Goal: Task Accomplishment & Management: Use online tool/utility

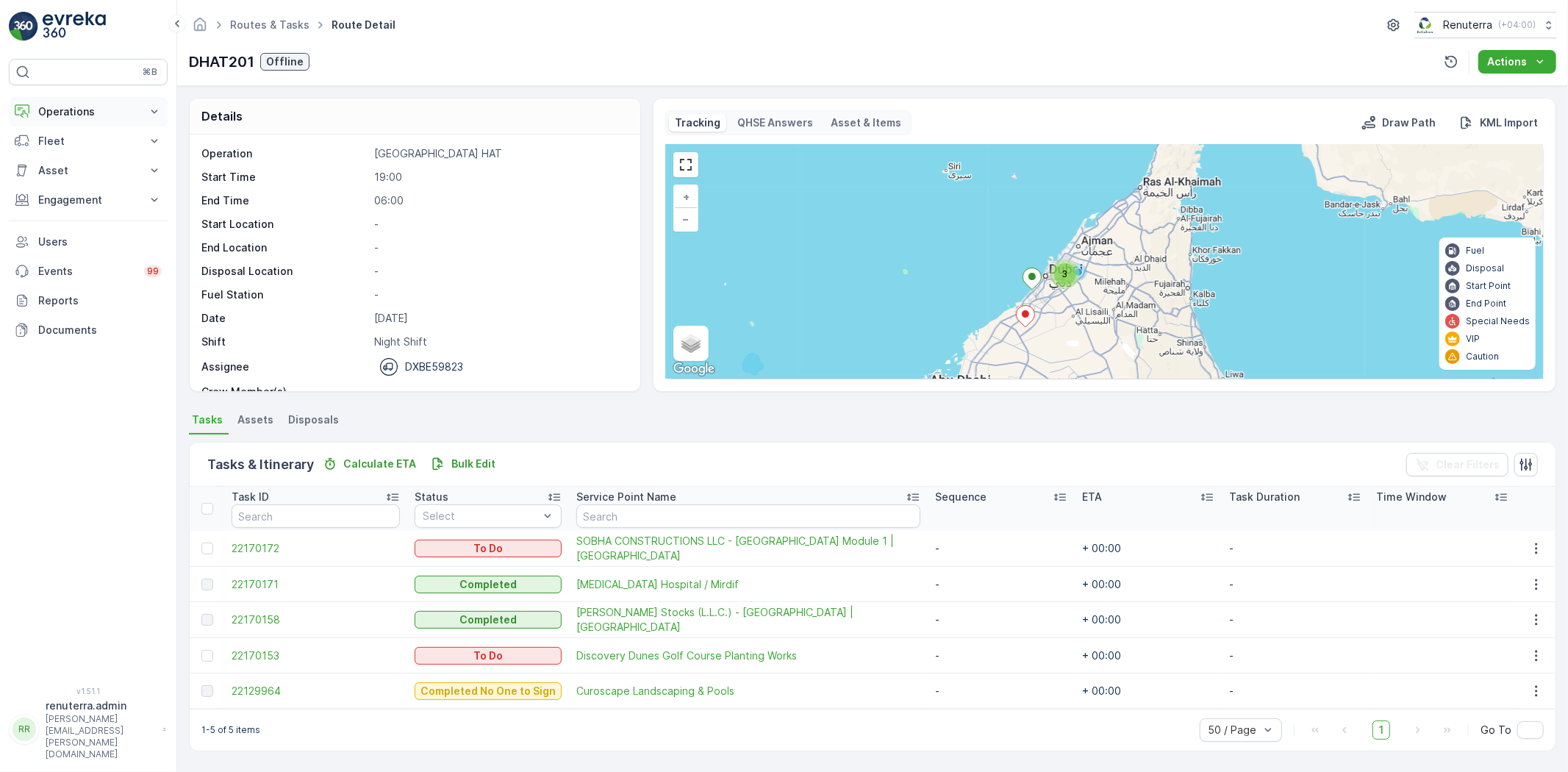
drag, startPoint x: 93, startPoint y: 111, endPoint x: 90, endPoint y: 118, distance: 7.6
click at [93, 112] on p "Operations" at bounding box center [88, 112] width 100 height 15
click at [81, 183] on p "Routes & Tasks" at bounding box center [75, 178] width 75 height 15
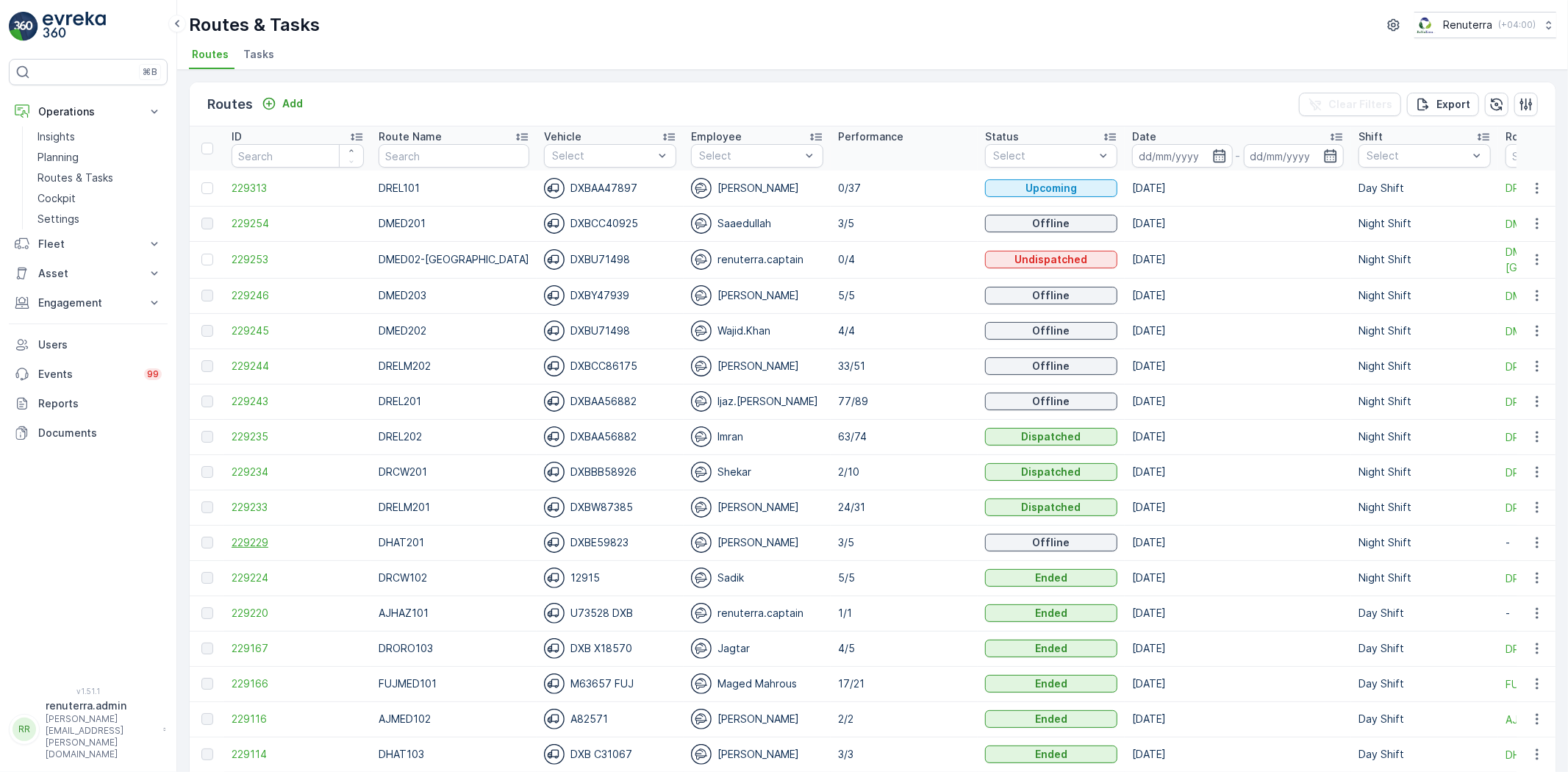
click at [254, 549] on span "229229" at bounding box center [297, 542] width 132 height 15
click at [231, 291] on span "229246" at bounding box center [297, 295] width 132 height 15
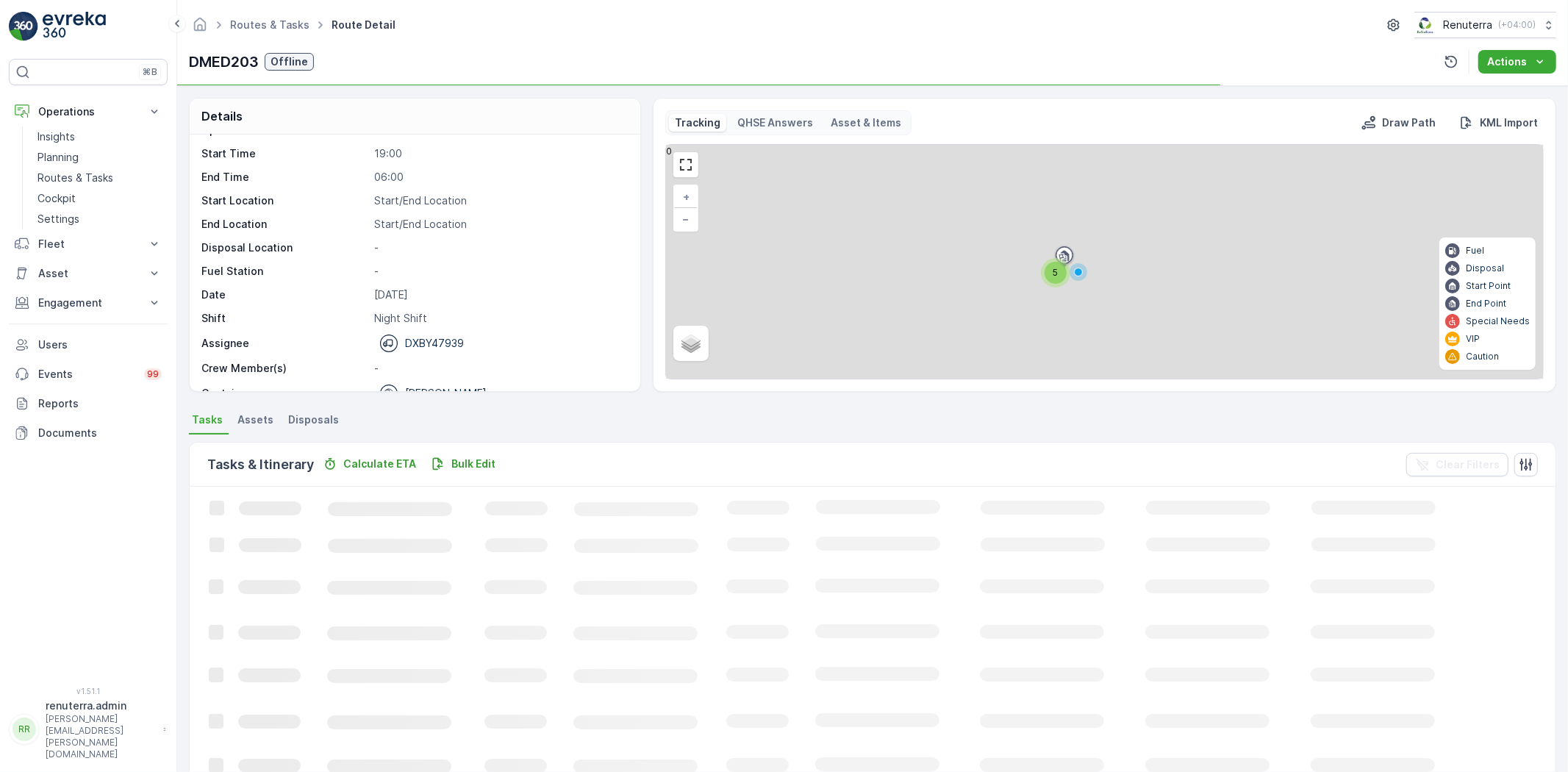
scroll to position [46, 0]
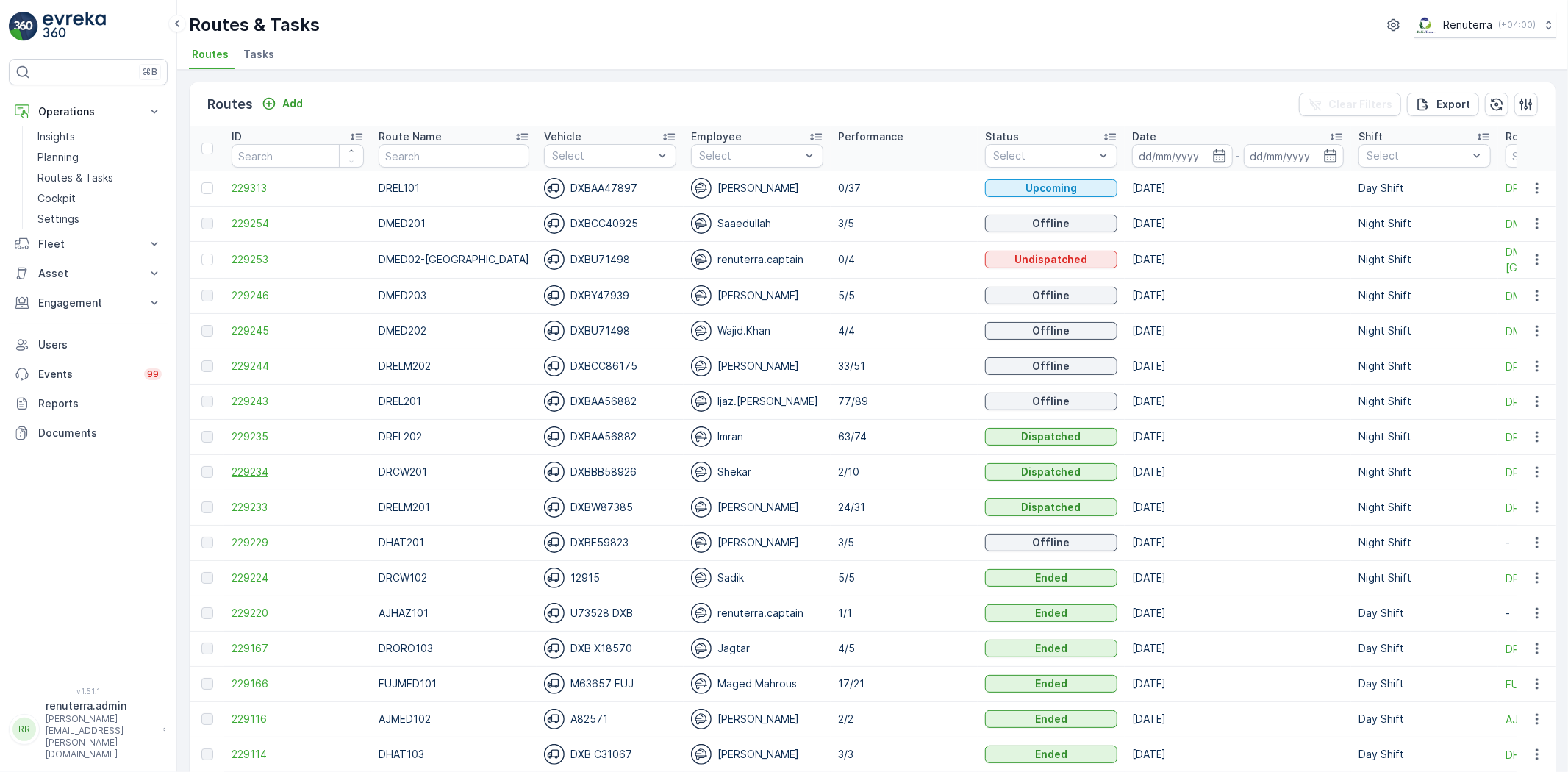
click at [243, 469] on span "229234" at bounding box center [297, 472] width 132 height 15
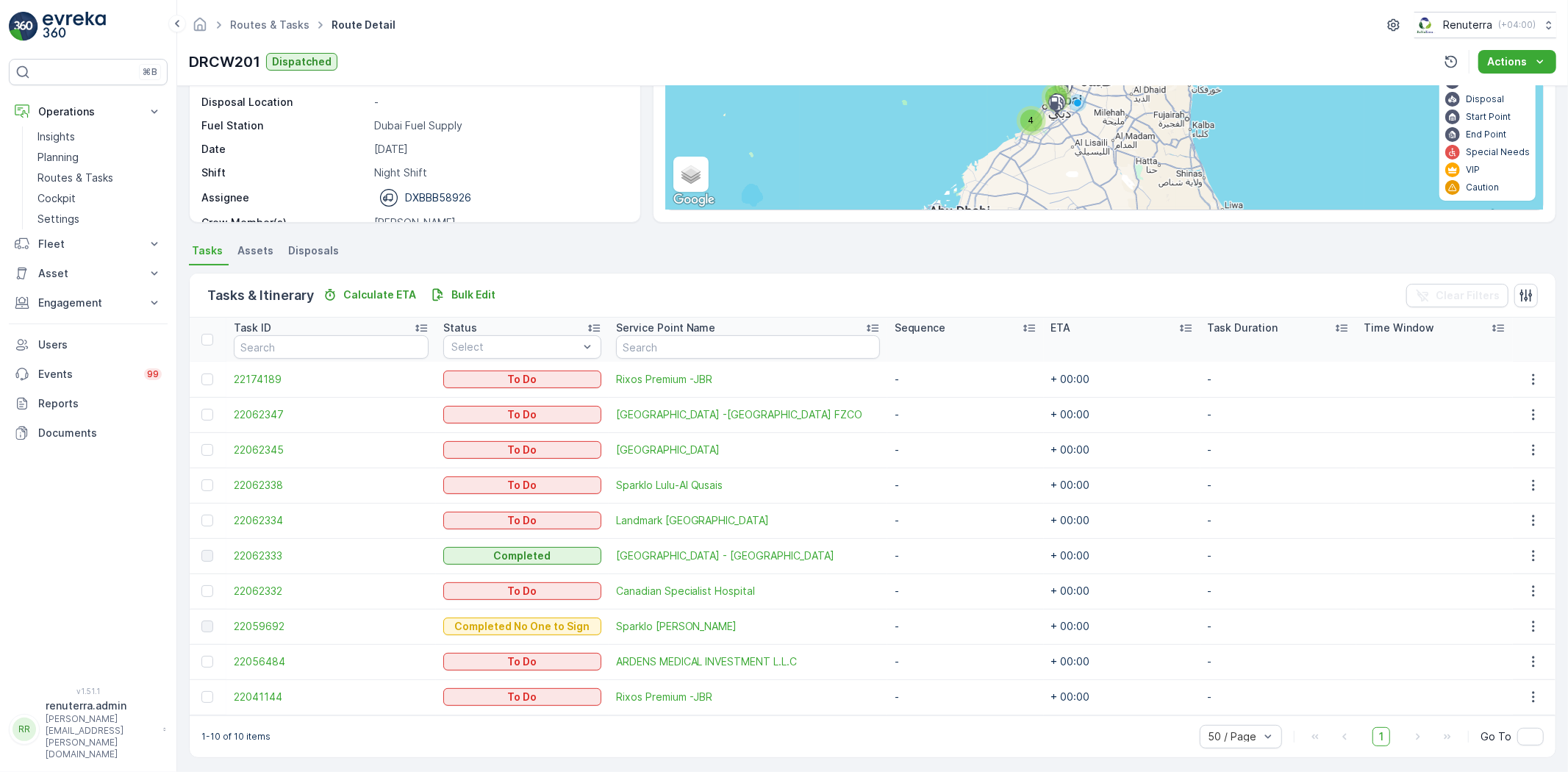
scroll to position [172, 0]
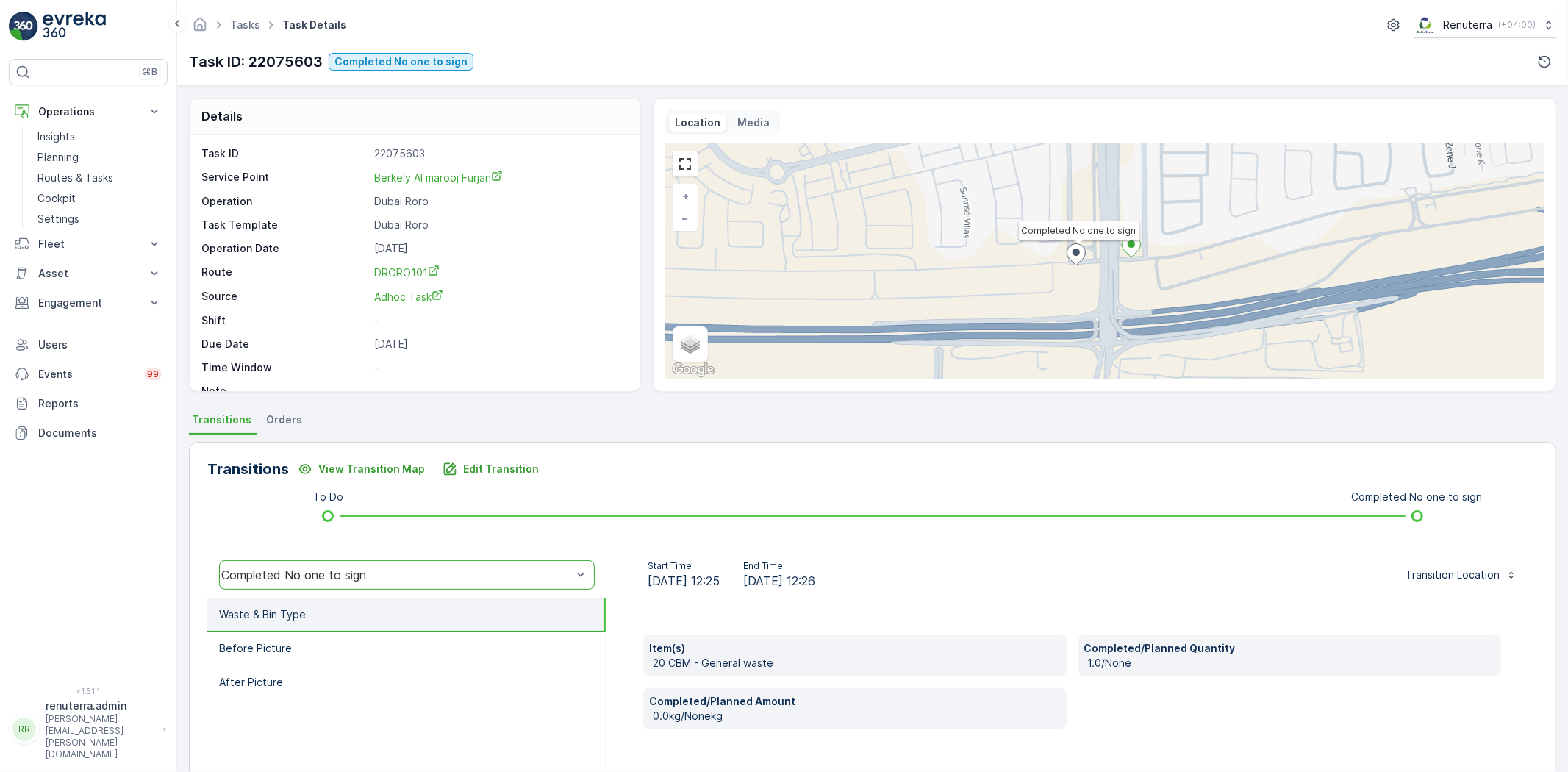
scroll to position [154, 0]
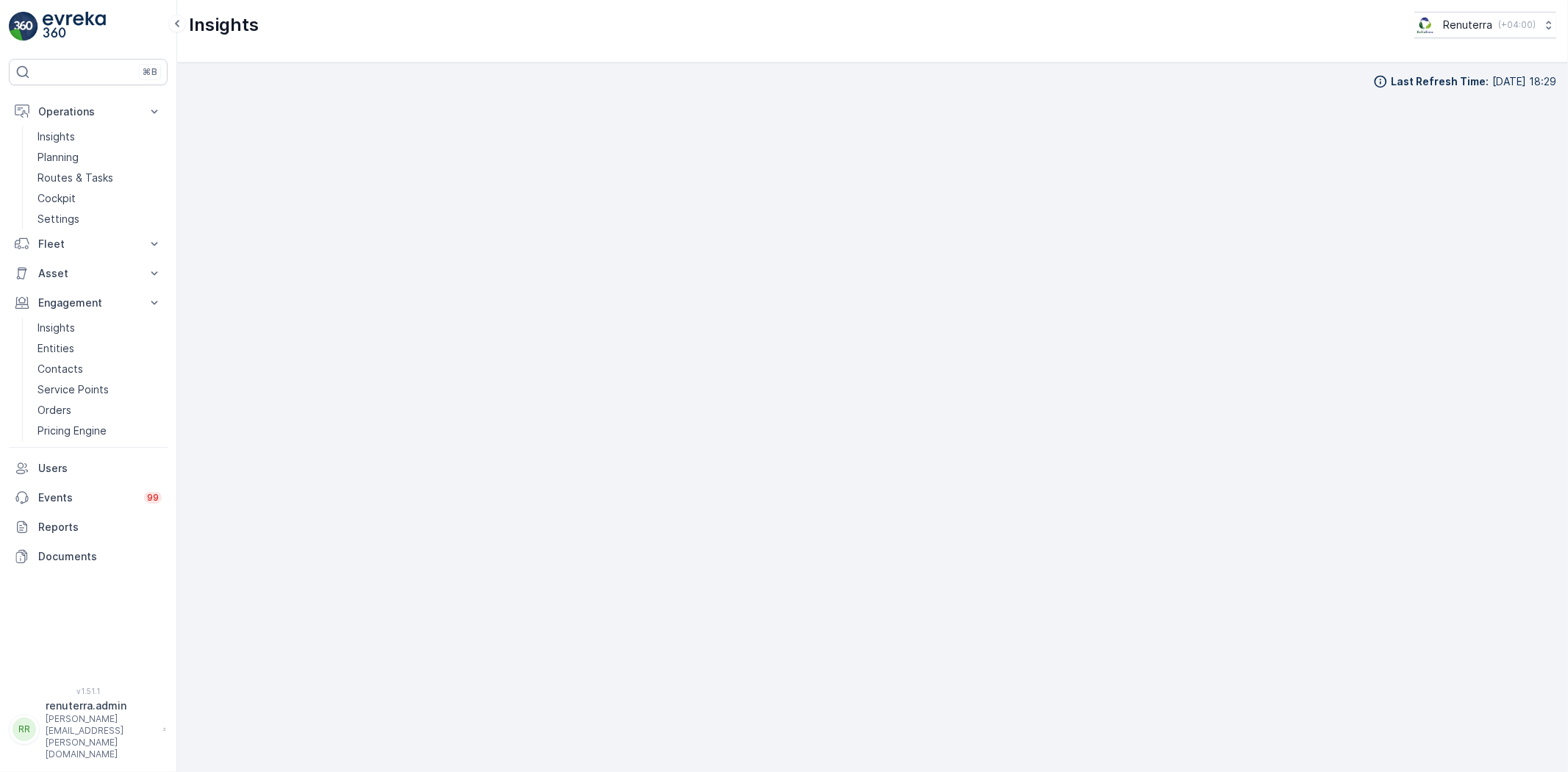
scroll to position [16, 0]
click at [87, 166] on link "Planning" at bounding box center [99, 157] width 136 height 21
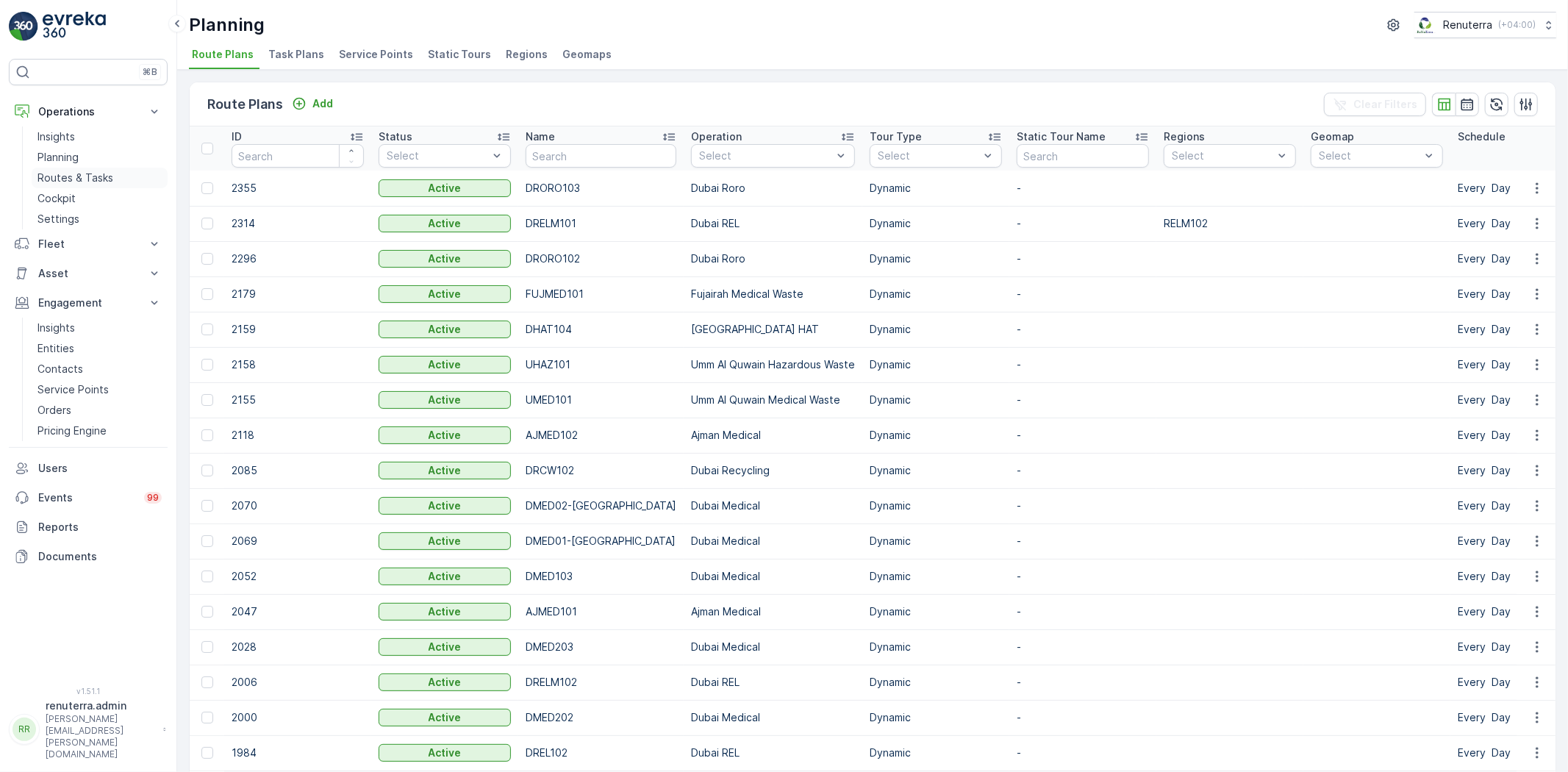
click at [86, 182] on p "Routes & Tasks" at bounding box center [75, 178] width 75 height 15
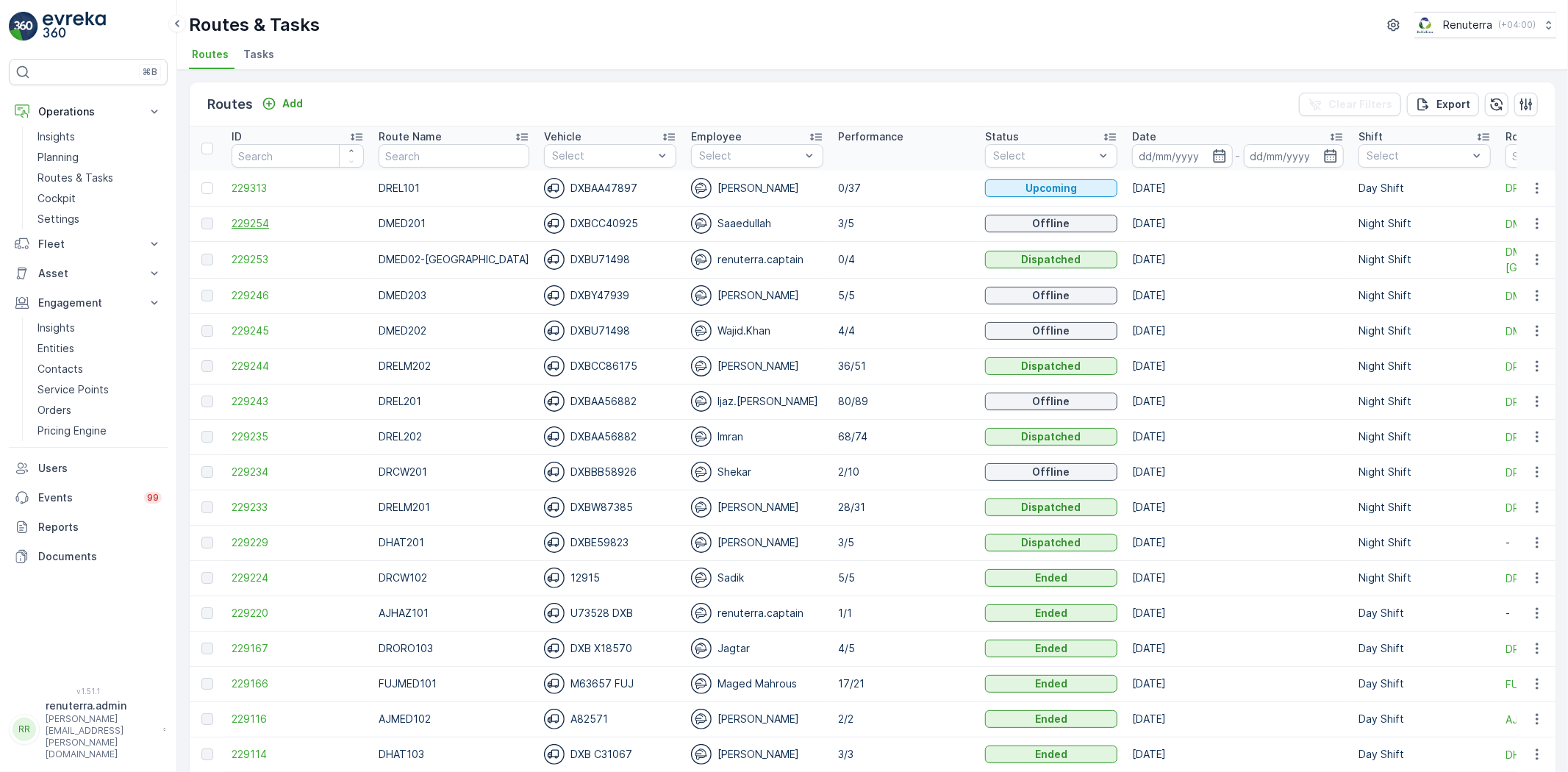
click at [236, 222] on span "229254" at bounding box center [297, 223] width 132 height 15
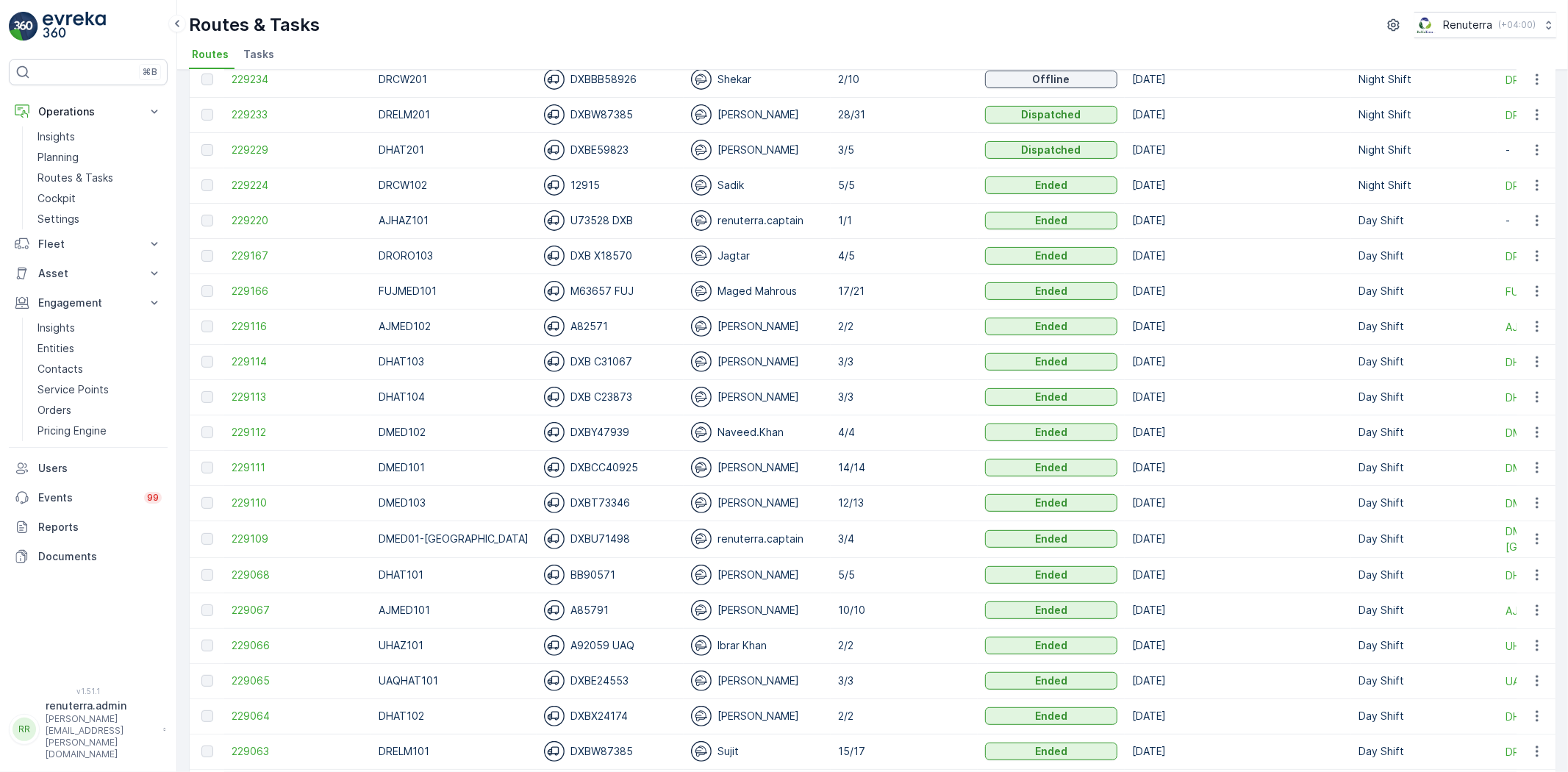
scroll to position [408, 0]
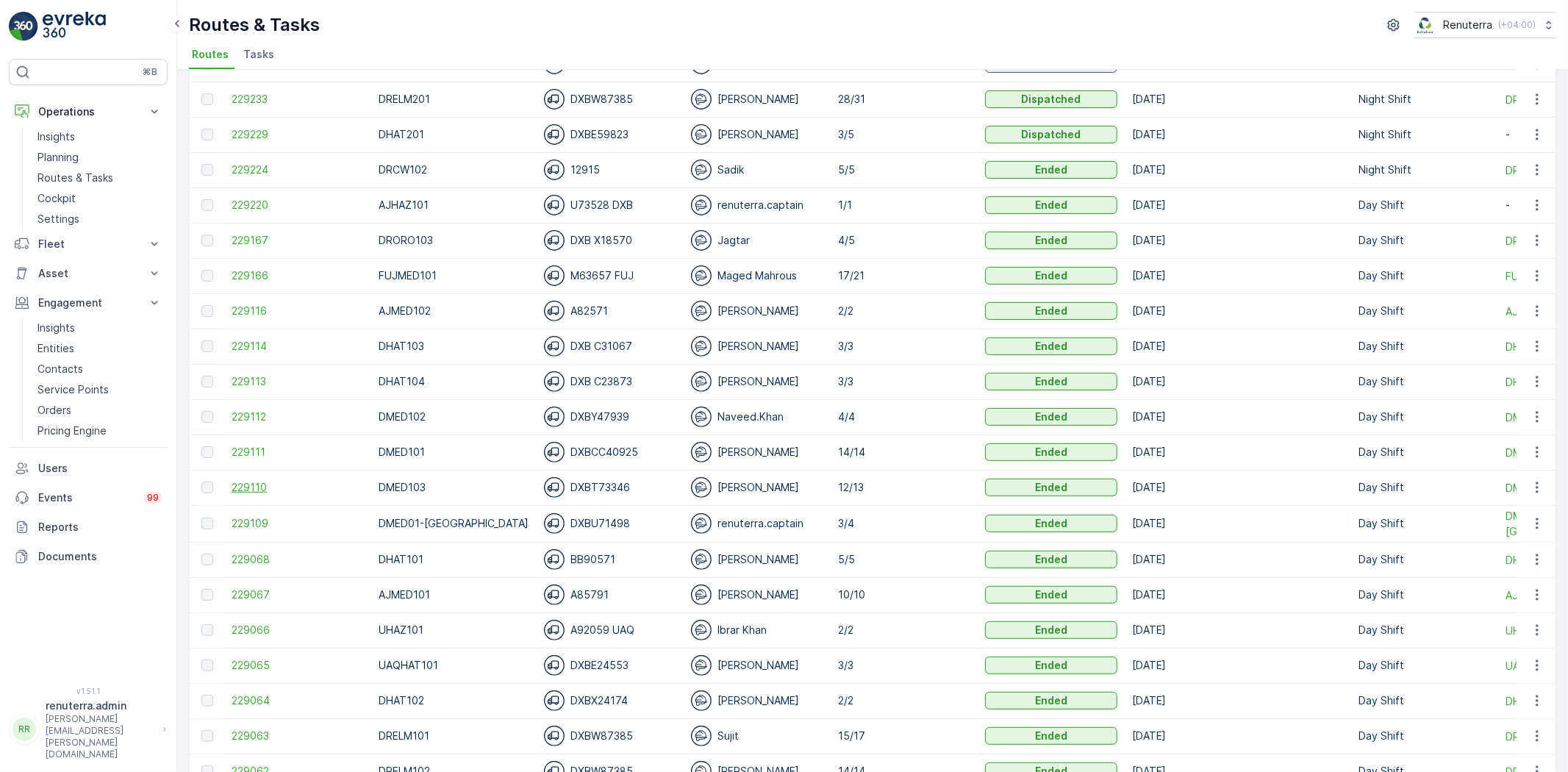
click at [237, 484] on span "229110" at bounding box center [297, 487] width 132 height 15
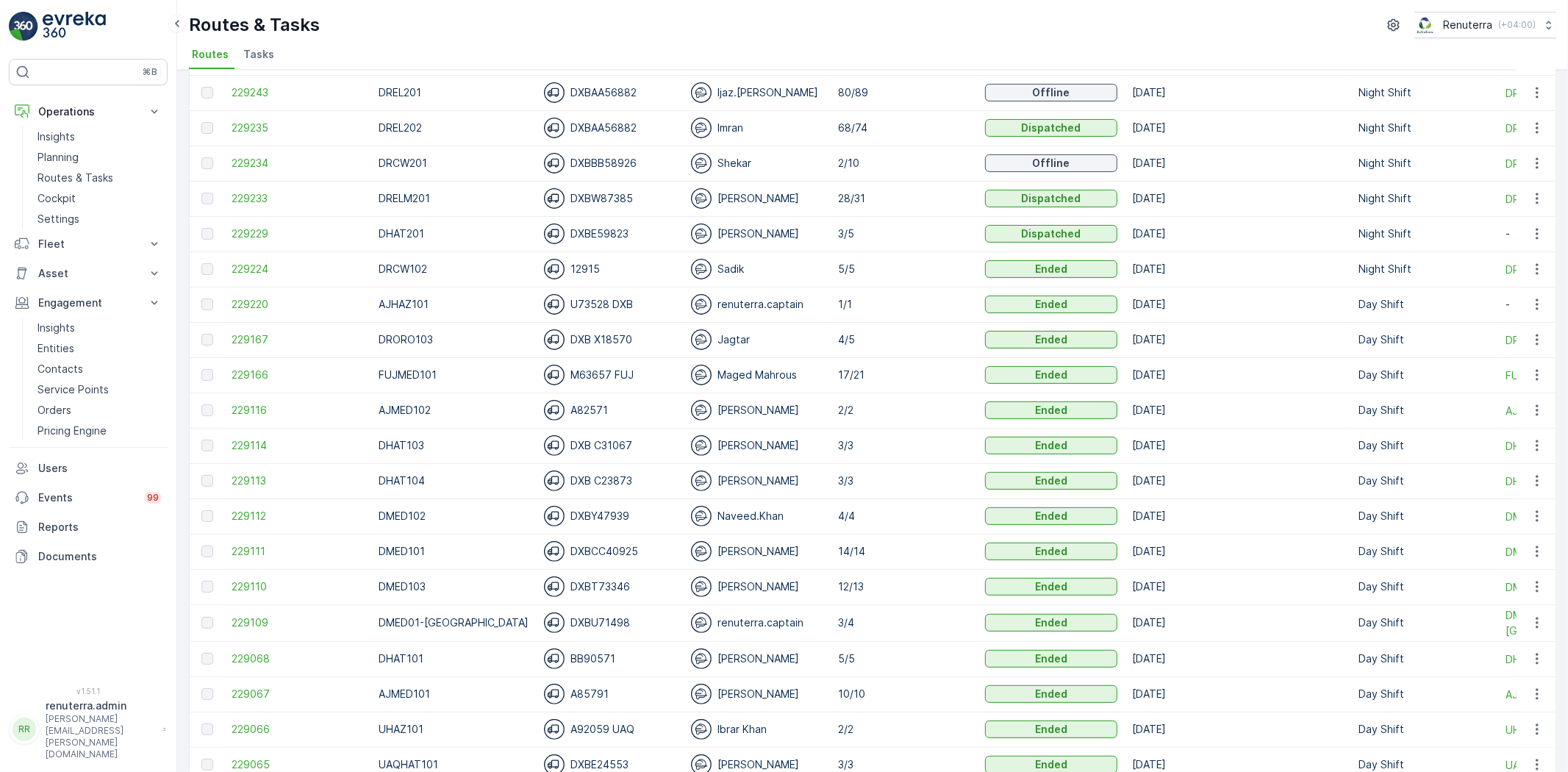
scroll to position [327, 0]
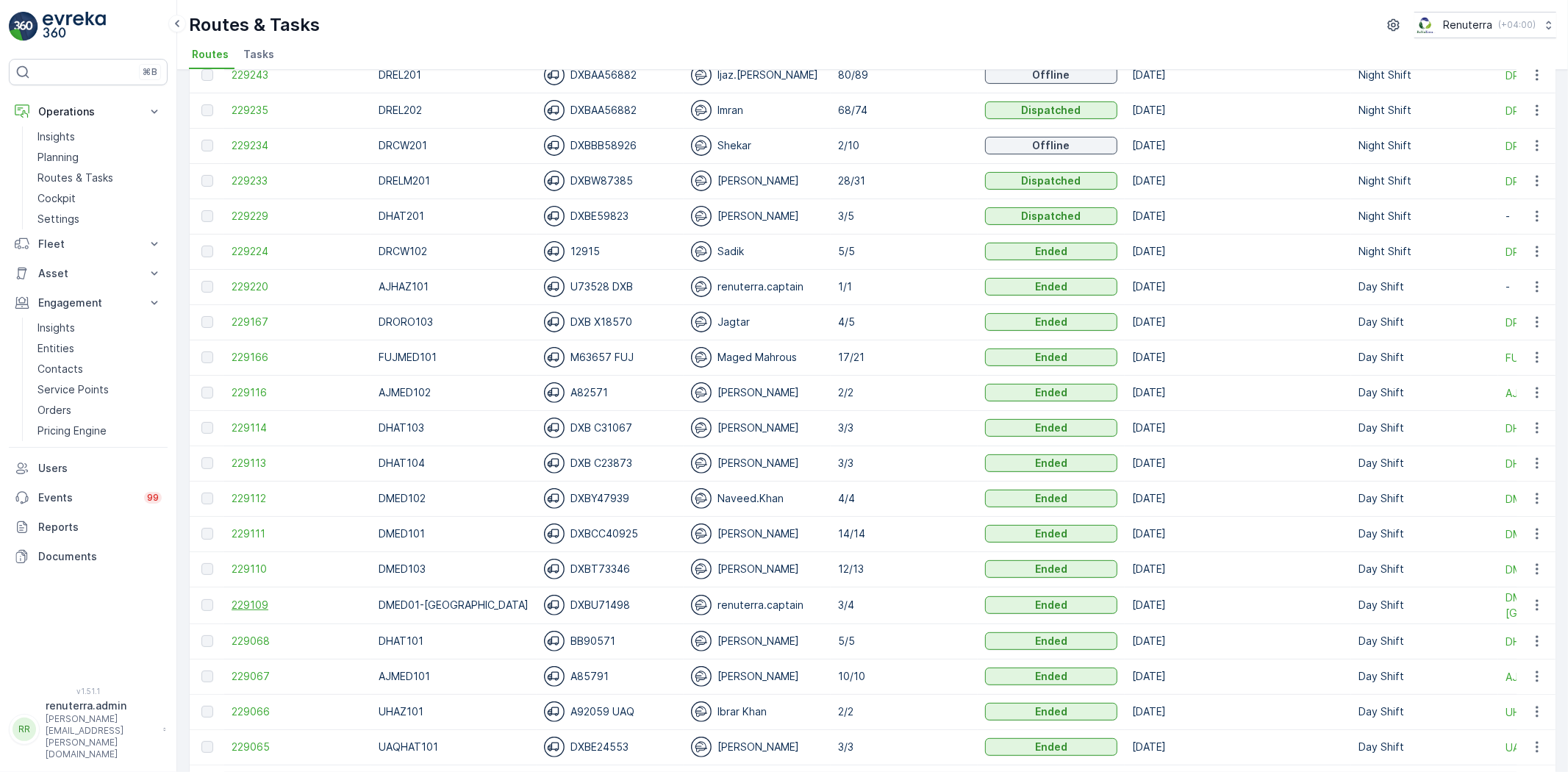
click at [267, 604] on span "229109" at bounding box center [297, 605] width 132 height 15
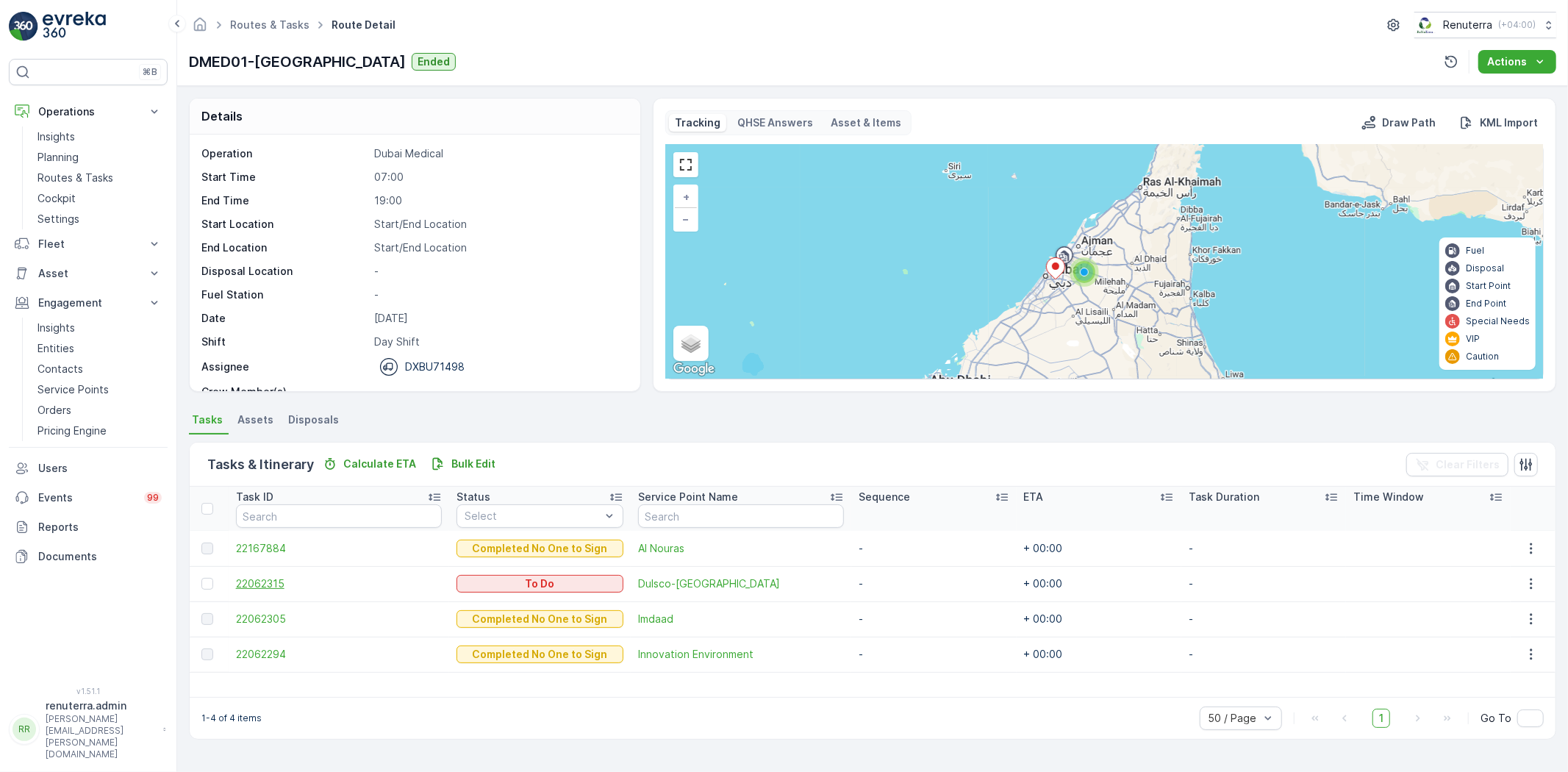
click at [260, 583] on span "22062315" at bounding box center [339, 583] width 207 height 15
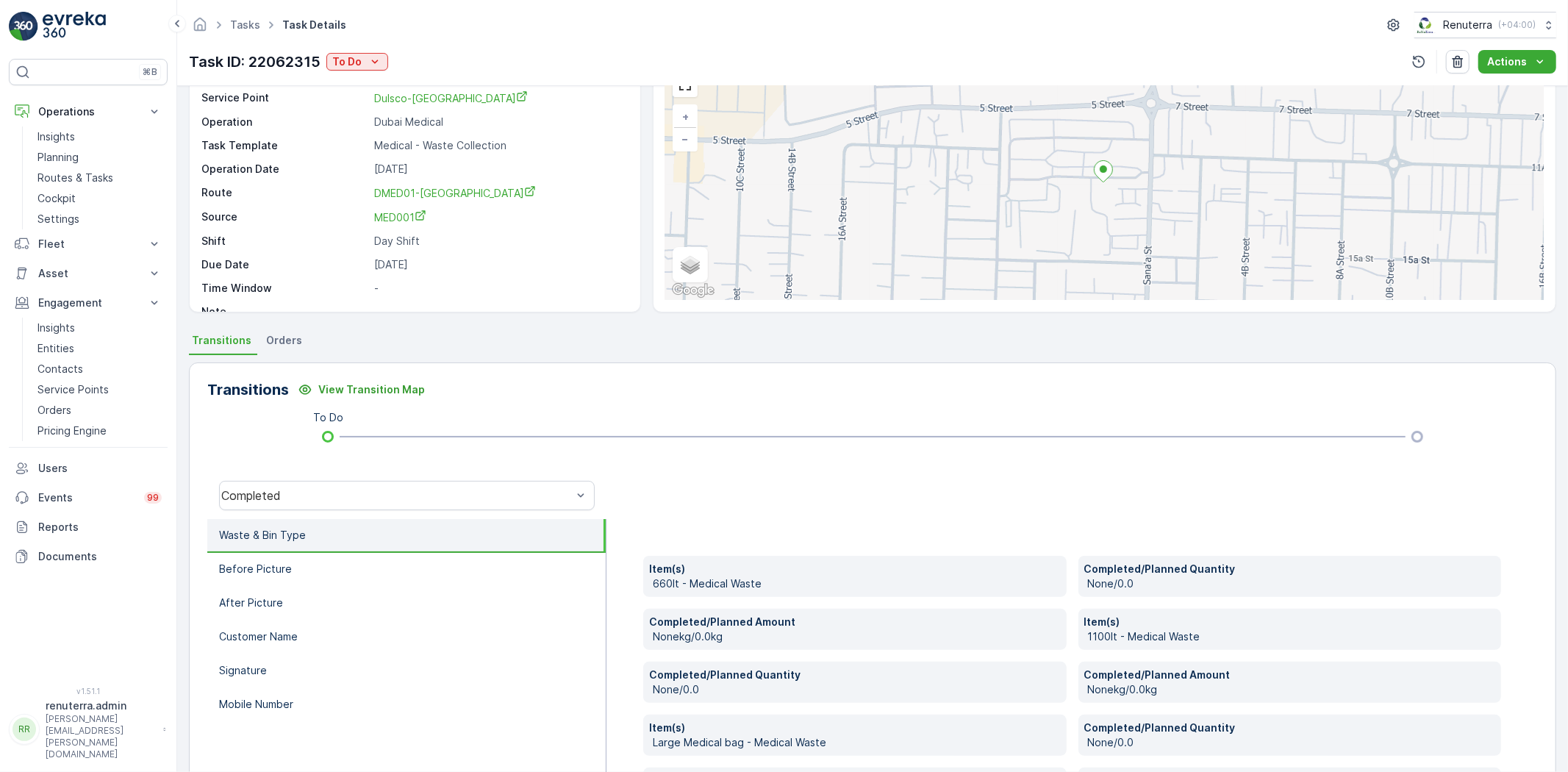
scroll to position [79, 0]
click at [349, 66] on p "To Do" at bounding box center [347, 61] width 29 height 15
click at [349, 88] on span "Completed" at bounding box center [363, 83] width 55 height 15
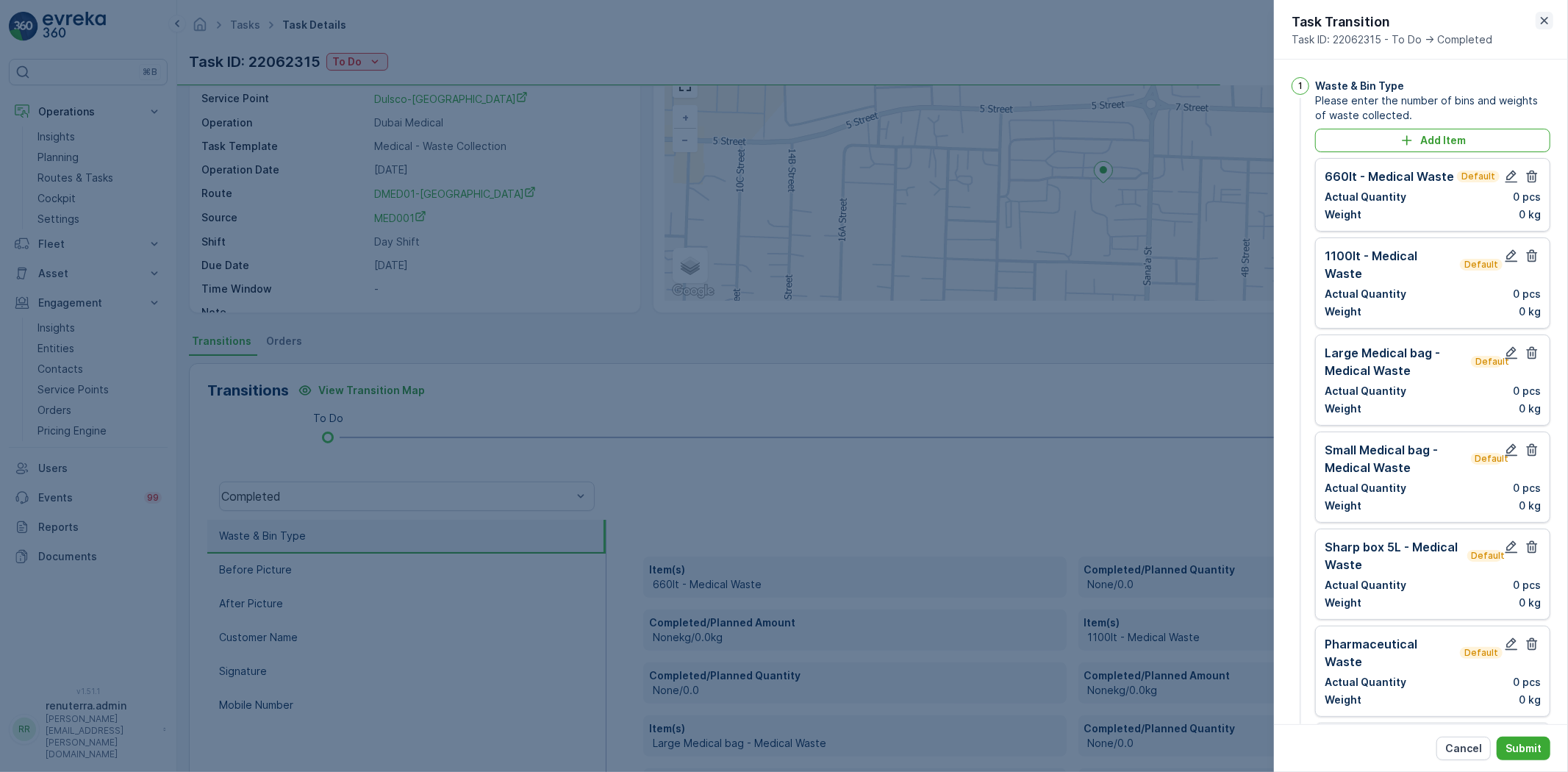
click at [1547, 20] on icon "button" at bounding box center [1544, 20] width 15 height 15
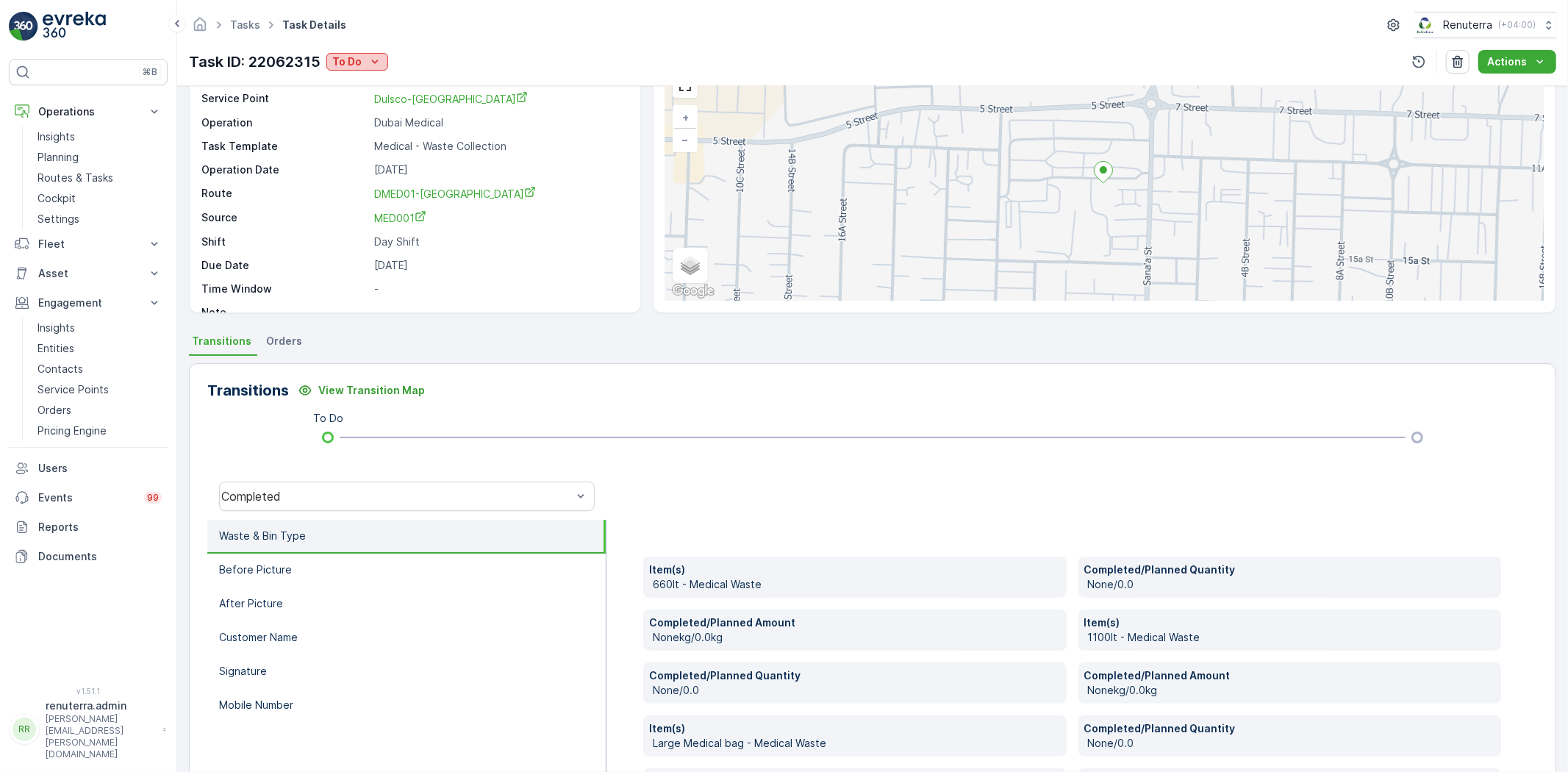
click at [358, 69] on button "To Do" at bounding box center [357, 62] width 62 height 18
click at [402, 125] on span "Completed No One to Sign" at bounding box center [403, 124] width 134 height 15
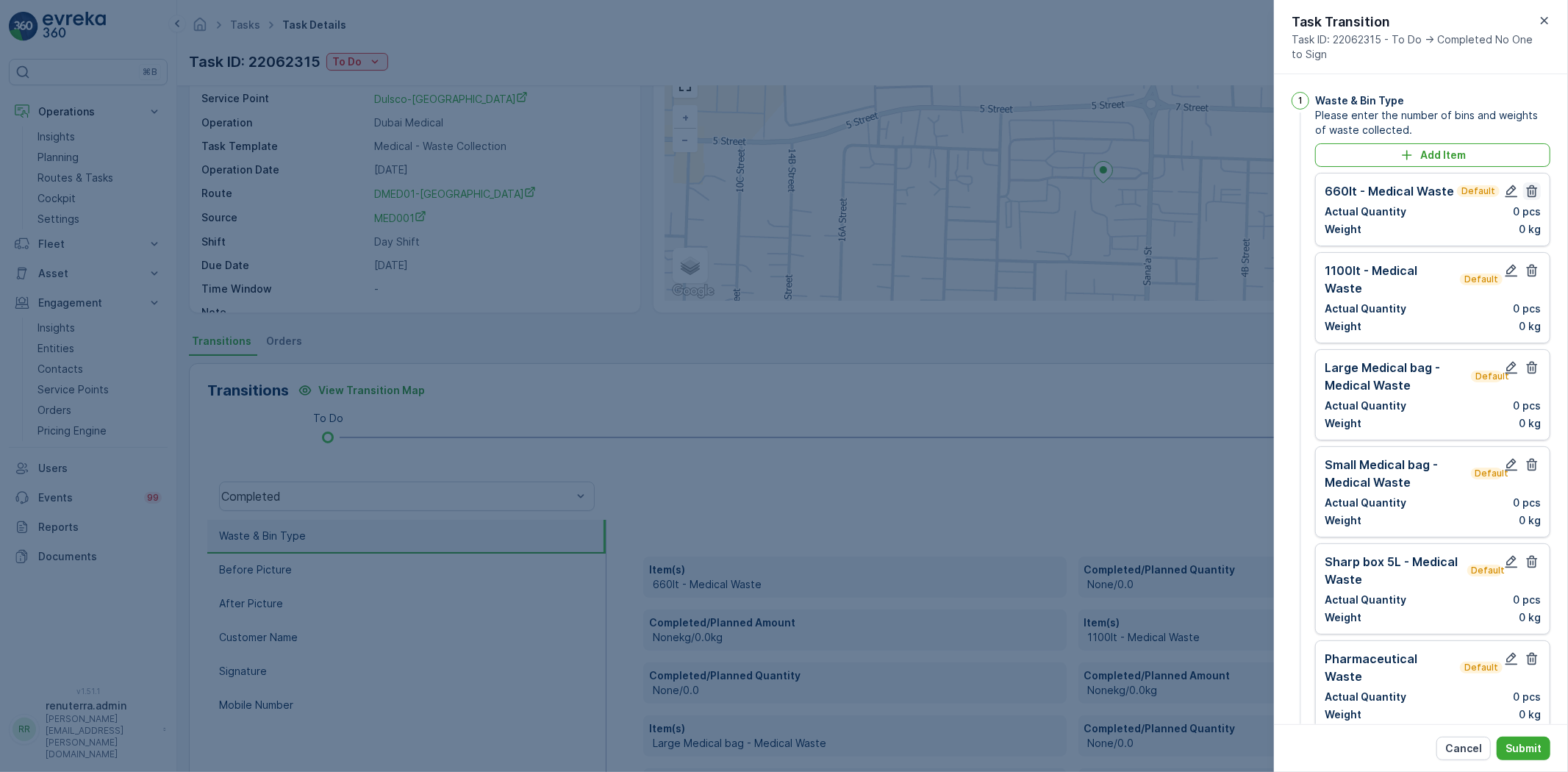
click at [1528, 189] on icon "button" at bounding box center [1531, 190] width 15 height 15
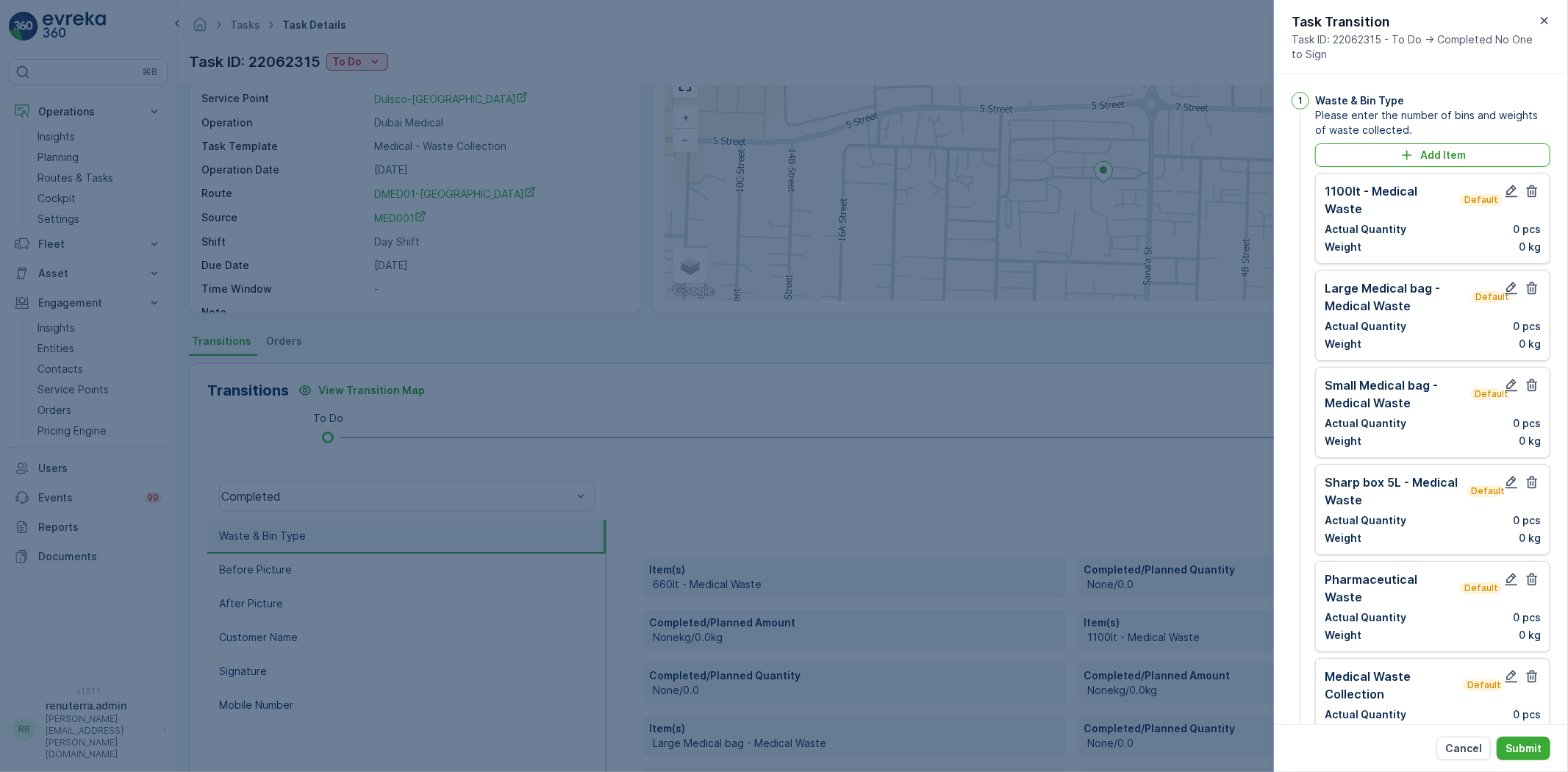
click at [1528, 189] on icon "button" at bounding box center [1531, 190] width 15 height 15
click at [1528, 280] on icon "button" at bounding box center [1531, 287] width 15 height 15
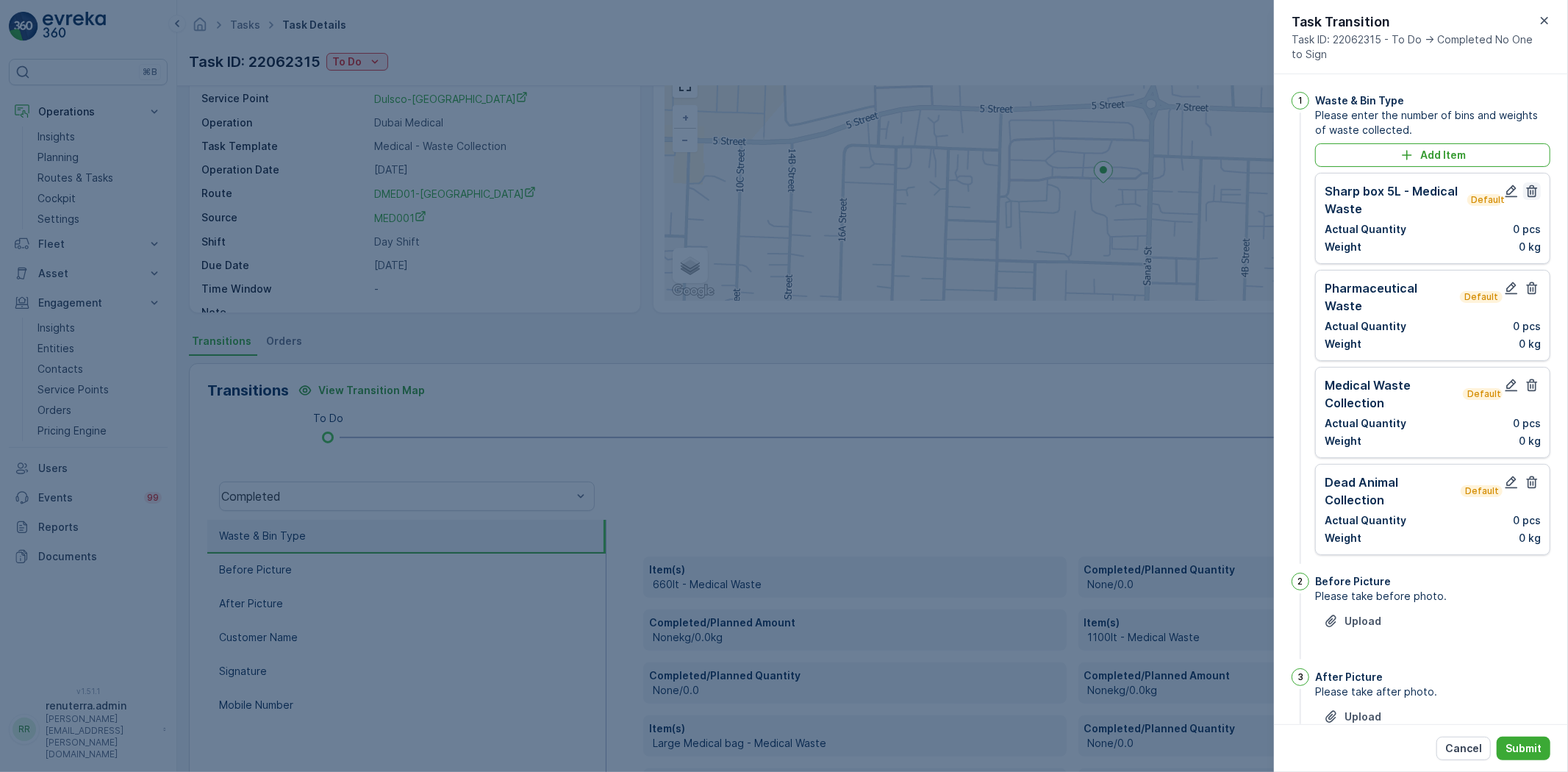
click at [1527, 189] on icon "button" at bounding box center [1531, 190] width 15 height 15
click at [1527, 280] on icon "button" at bounding box center [1531, 287] width 15 height 15
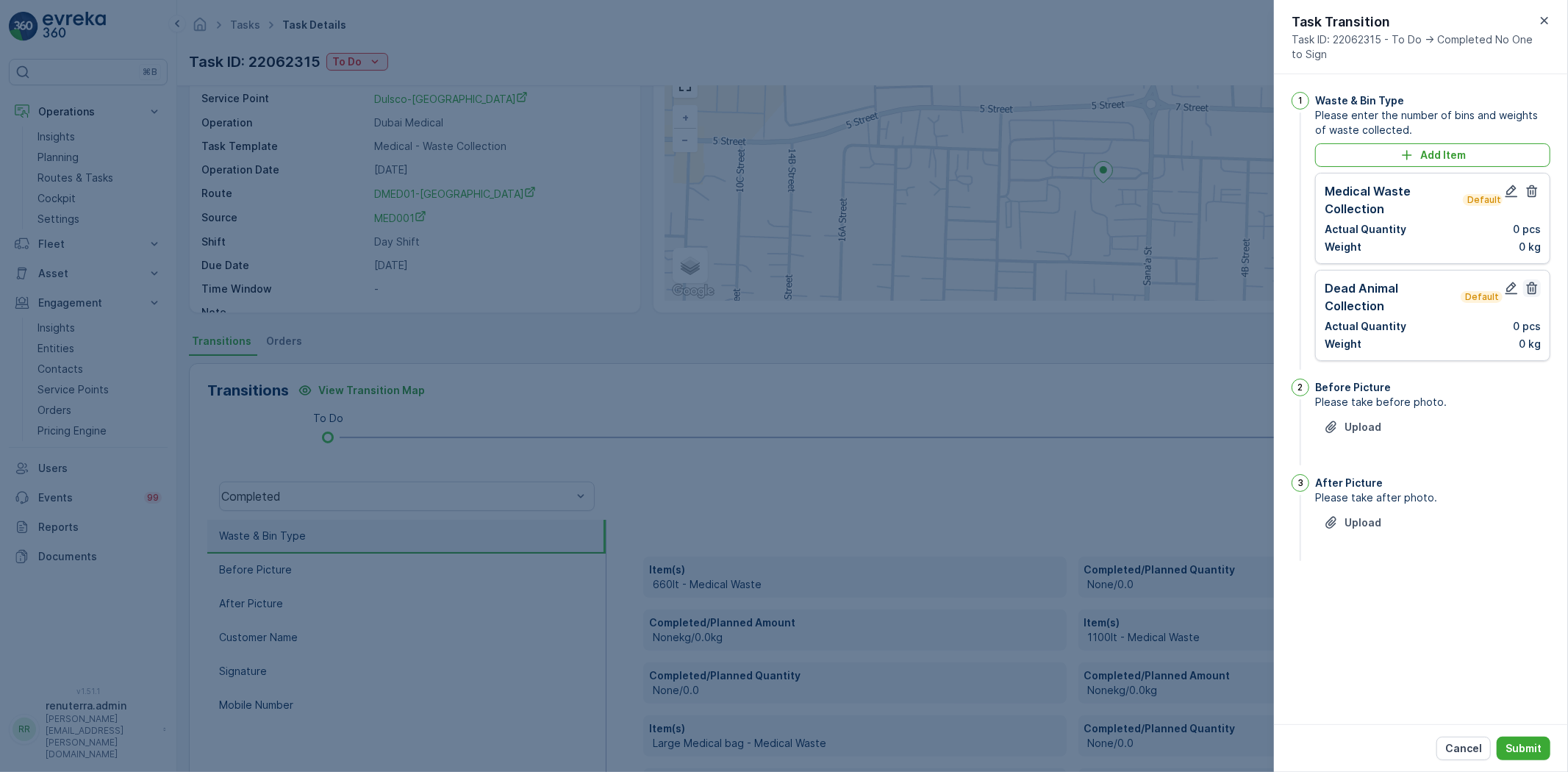
click at [1526, 189] on icon "button" at bounding box center [1531, 190] width 15 height 15
click at [1515, 188] on icon "button" at bounding box center [1511, 191] width 13 height 13
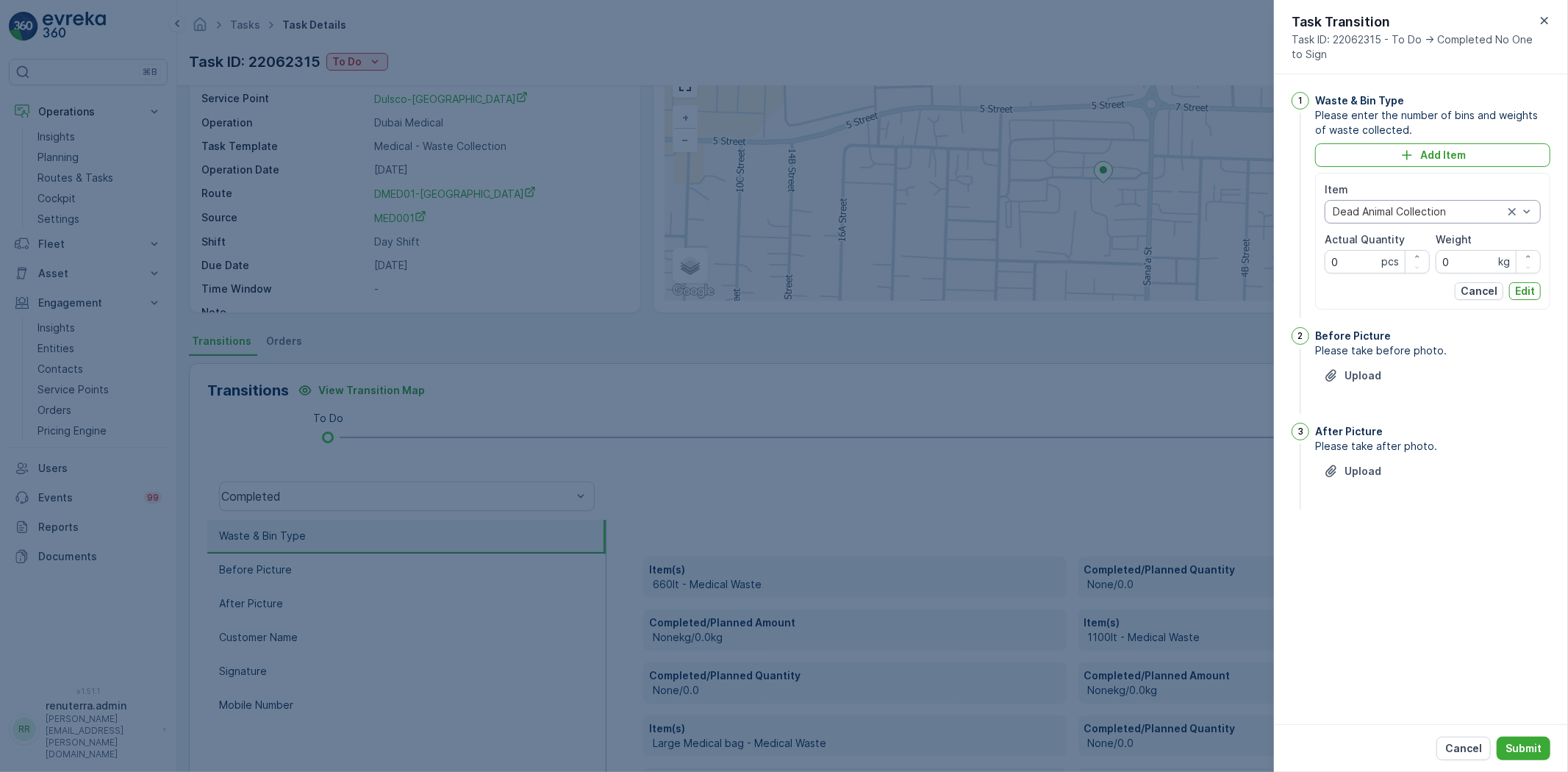
click at [1507, 218] on div at bounding box center [1519, 212] width 29 height 22
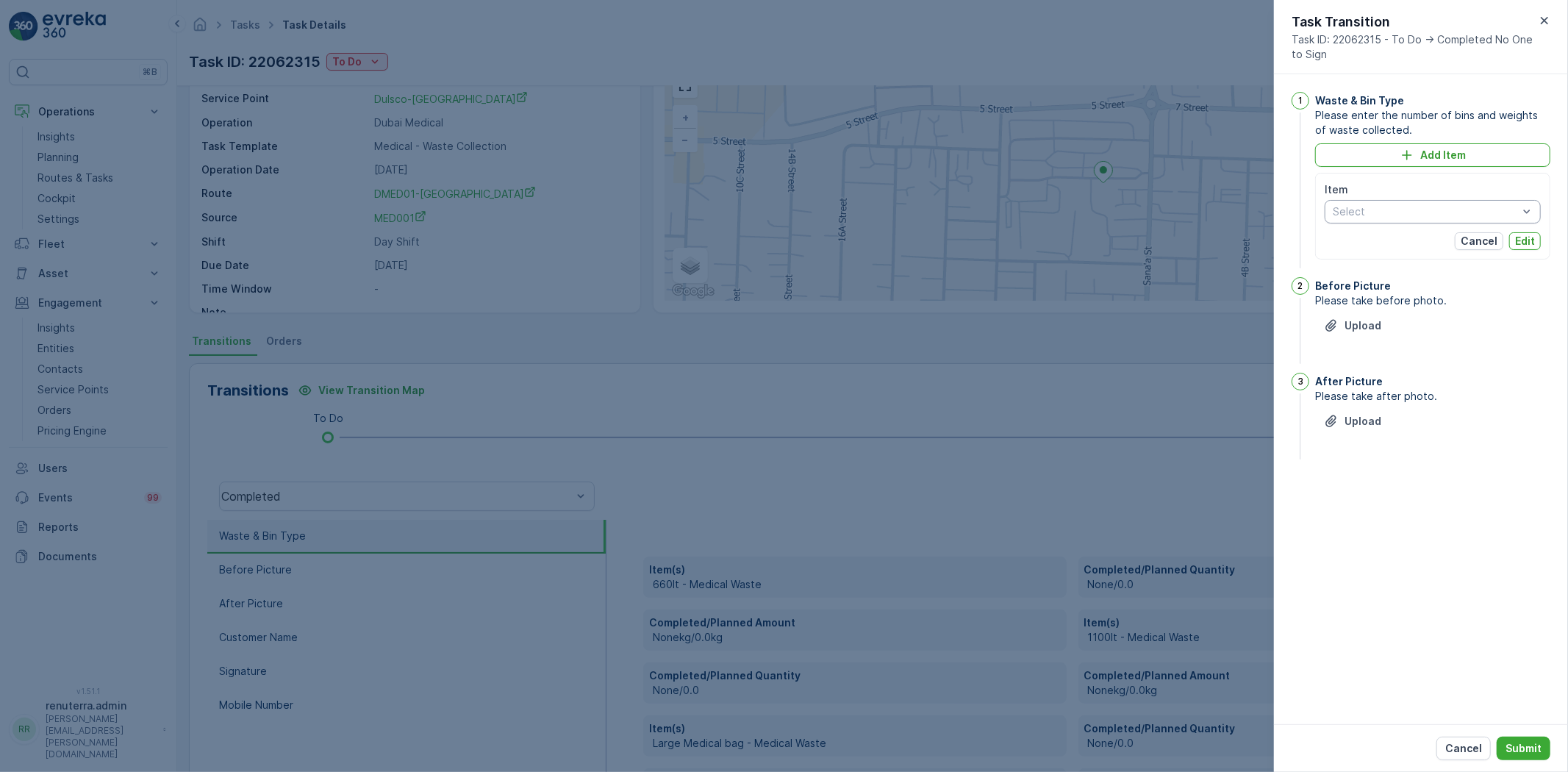
click at [1502, 187] on div "Item" at bounding box center [1433, 190] width 216 height 15
click at [1493, 234] on p "Cancel" at bounding box center [1478, 241] width 37 height 15
click at [1517, 190] on icon "button" at bounding box center [1511, 190] width 15 height 15
drag, startPoint x: 1460, startPoint y: 183, endPoint x: 1465, endPoint y: 226, distance: 43.3
click at [1461, 184] on div "Item" at bounding box center [1433, 190] width 216 height 15
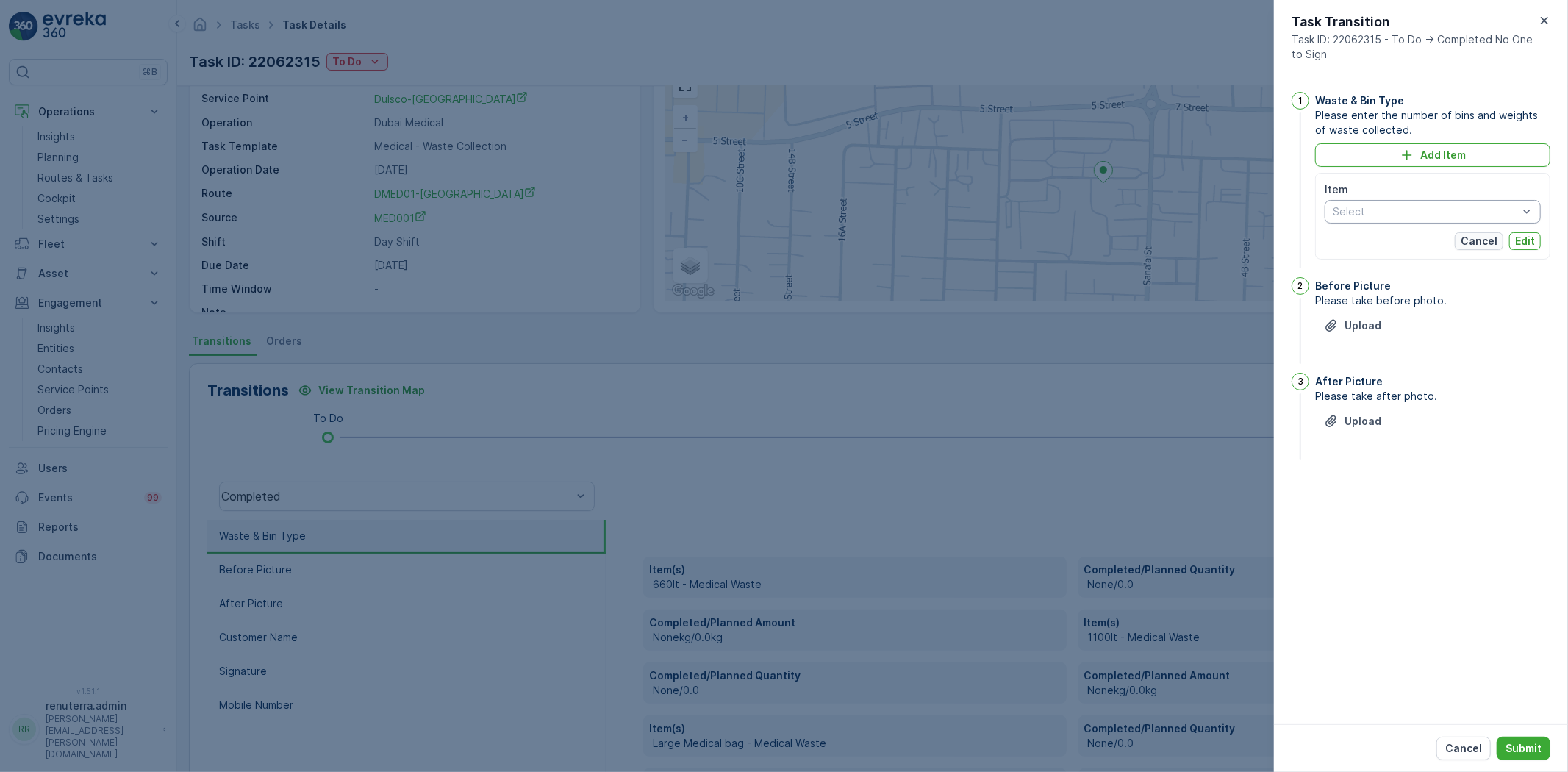
click at [1491, 234] on p "Cancel" at bounding box center [1478, 241] width 37 height 15
click at [1481, 160] on div "Add Item" at bounding box center [1433, 154] width 218 height 15
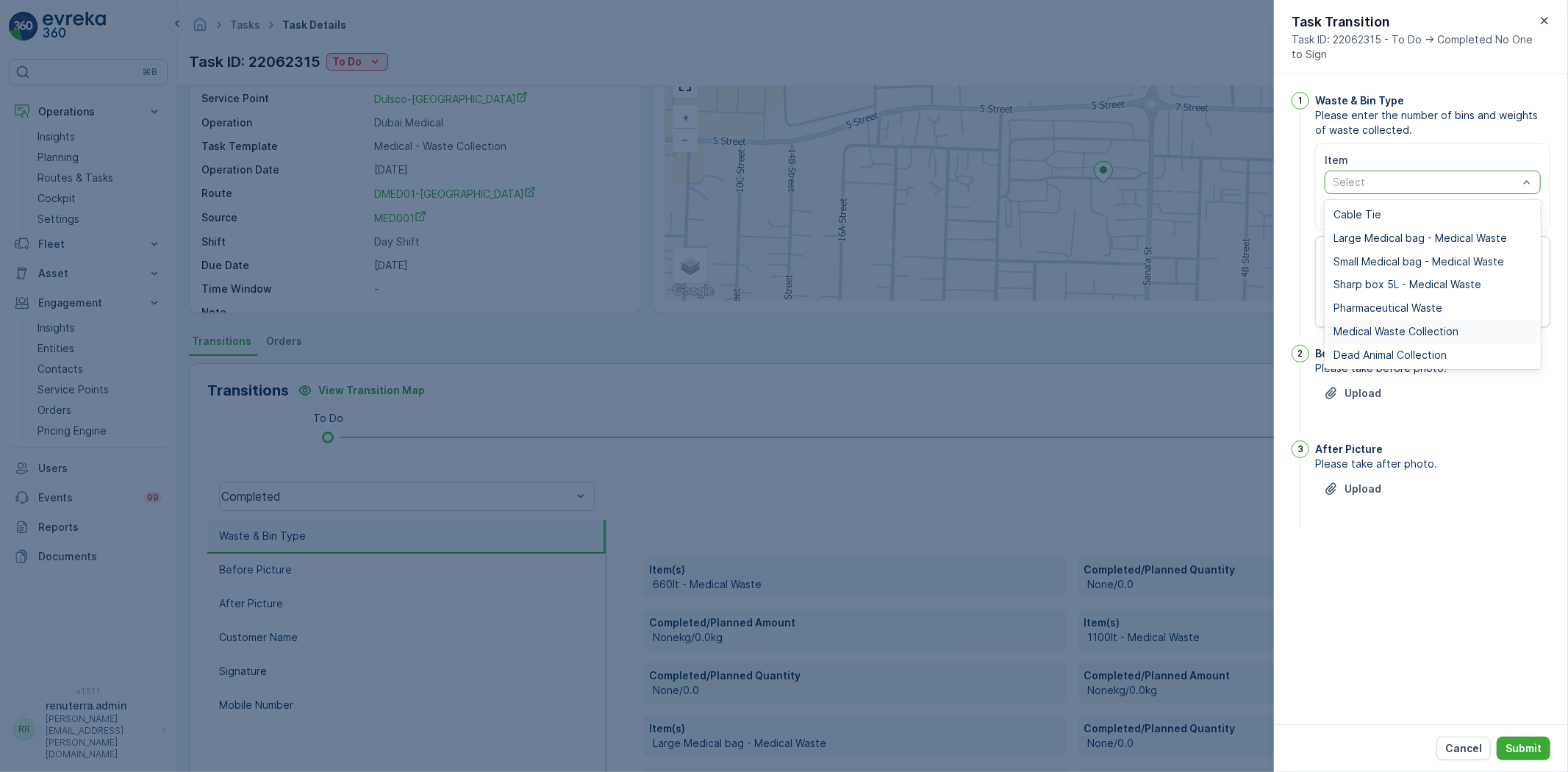
click at [1419, 328] on span "Medical Waste Collection" at bounding box center [1396, 332] width 125 height 12
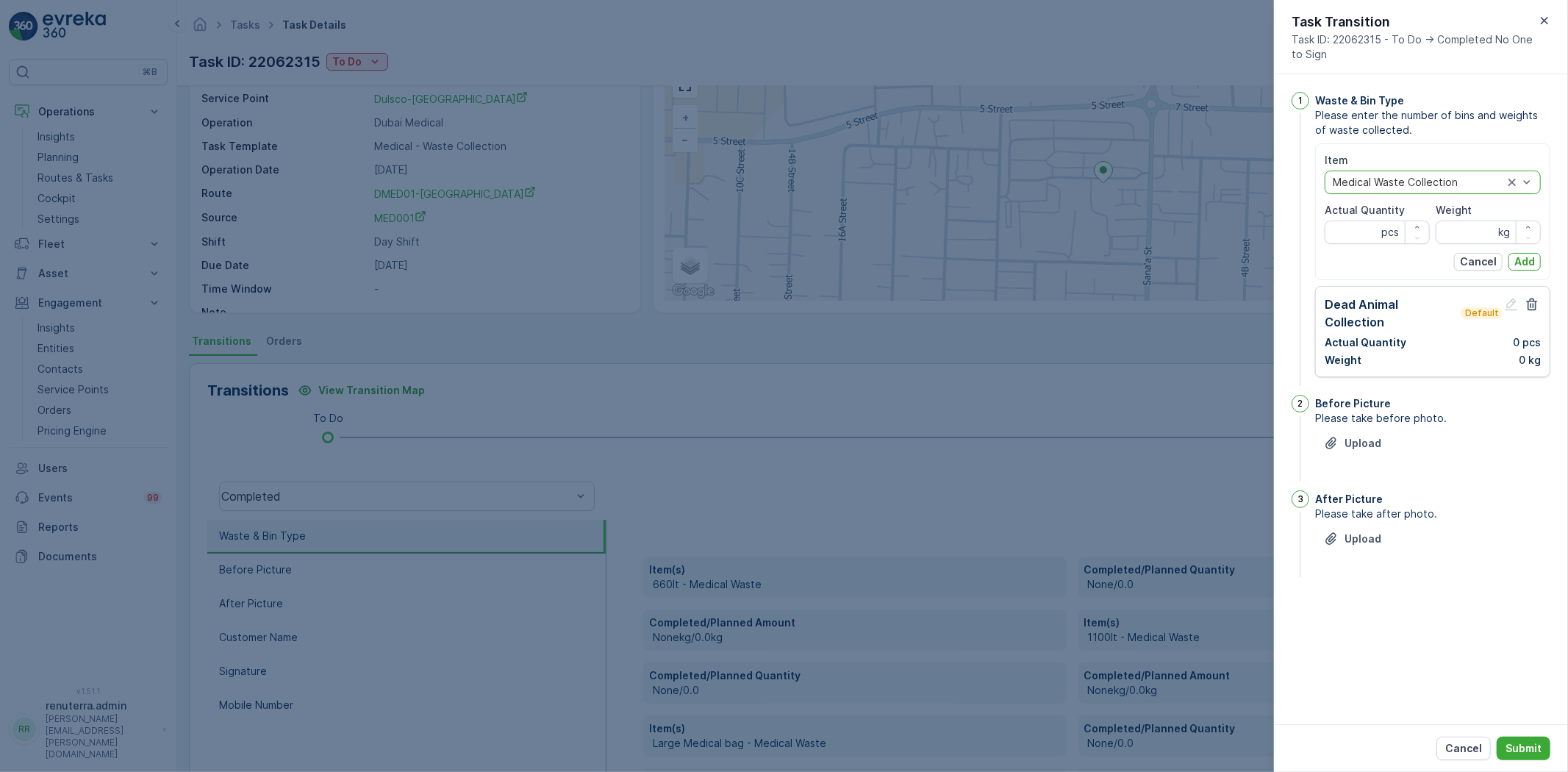
click at [1538, 294] on div "Dead Animal Collection Default Actual Quantity 0 pcs Weight 0 kg" at bounding box center [1433, 331] width 235 height 91
drag, startPoint x: 1530, startPoint y: 302, endPoint x: 1523, endPoint y: 305, distance: 7.6
click at [1529, 303] on icon "button" at bounding box center [1531, 304] width 15 height 15
click at [1334, 240] on Quantity "Actual Quantity" at bounding box center [1377, 232] width 105 height 23
type Quantity "0"
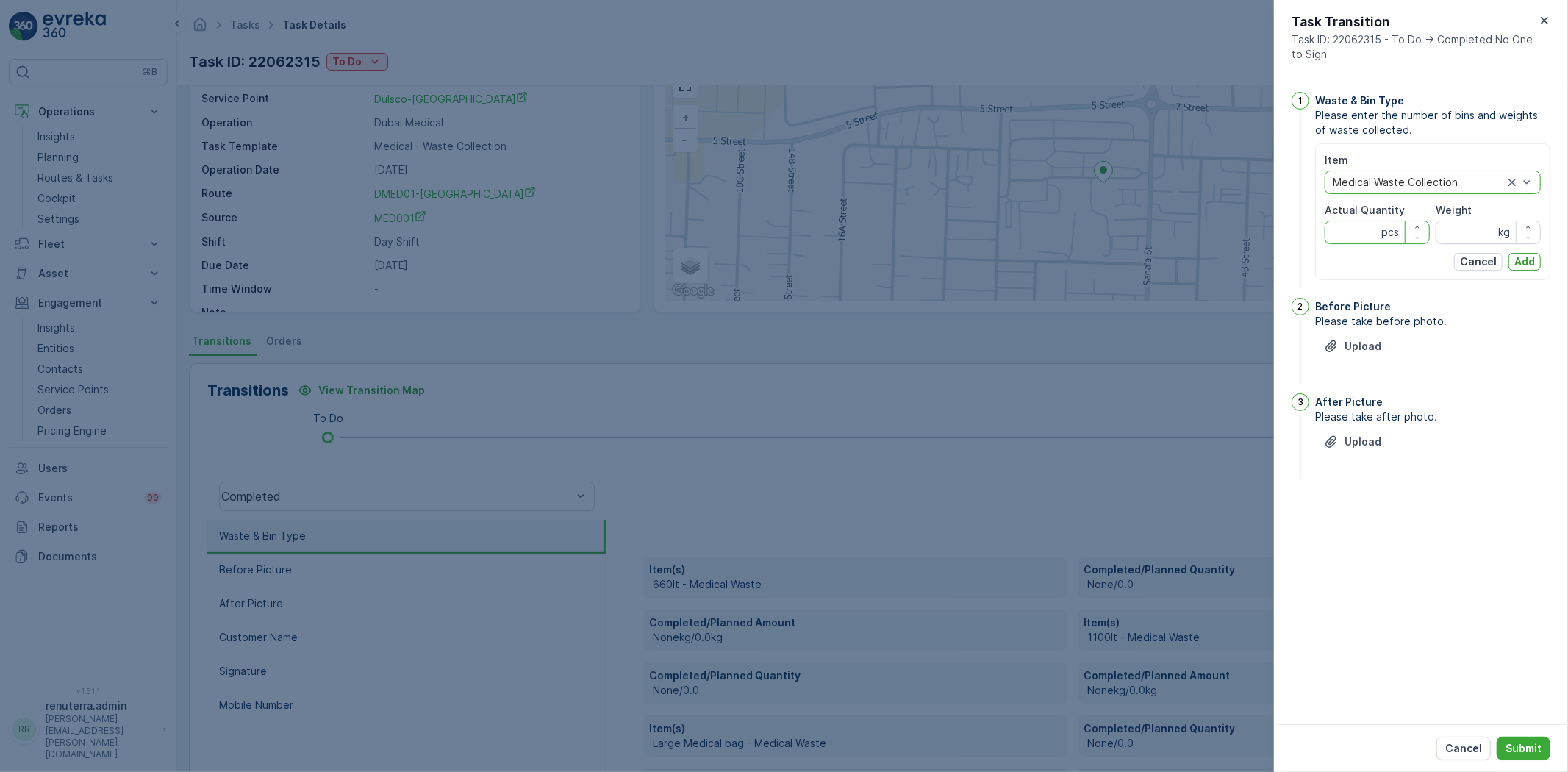
type Quantity "0"
type Quantity "21"
click at [1460, 233] on input "Weight" at bounding box center [1487, 232] width 105 height 23
type input "100"
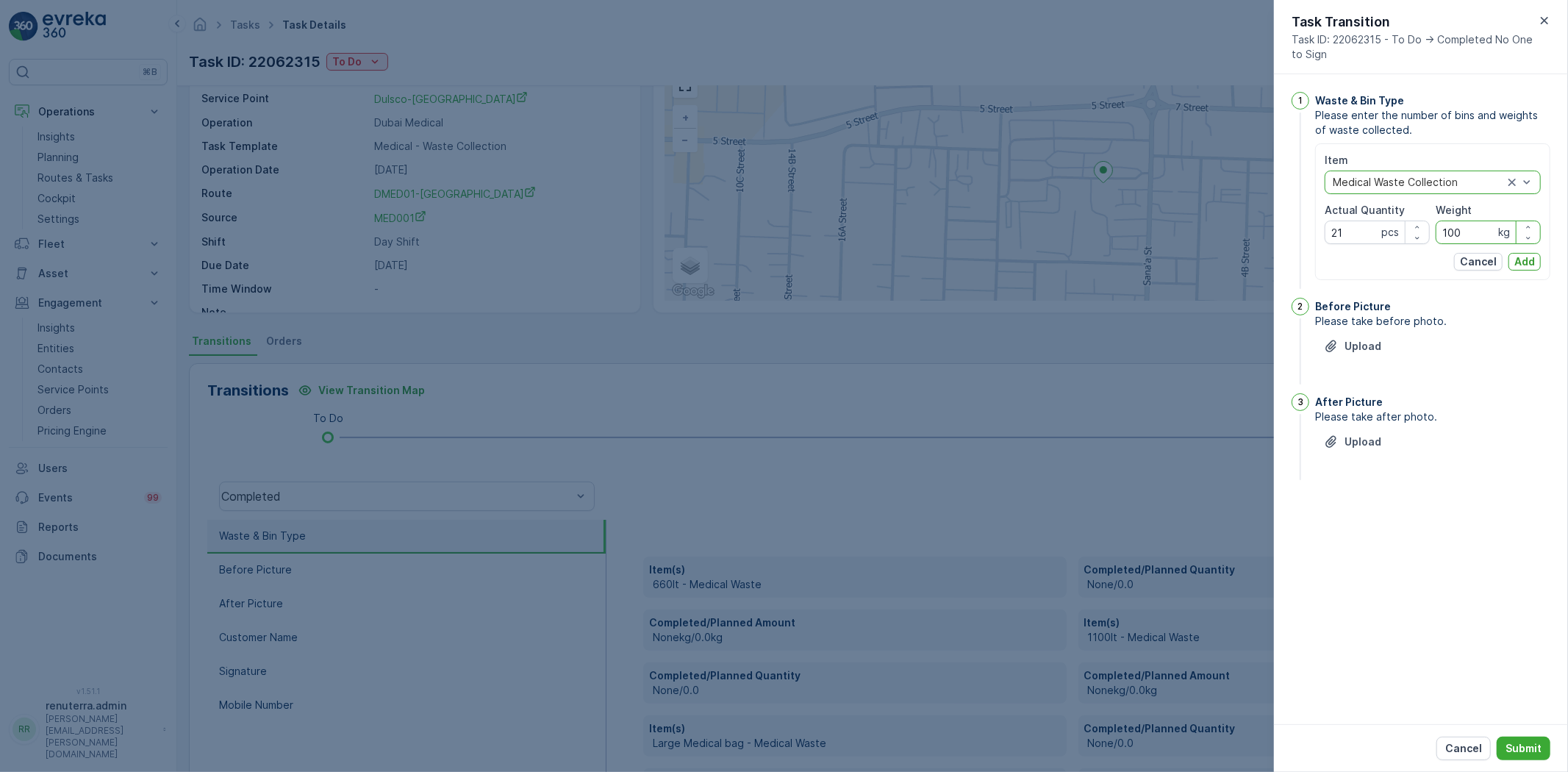
click at [1535, 248] on div "Item option Medical Waste Collection, selected. Medical Waste Collection Actual…" at bounding box center [1433, 211] width 216 height 118
click at [1534, 248] on div "Item option Medical Waste Collection, selected. Medical Waste Collection Actual…" at bounding box center [1433, 211] width 216 height 118
click at [1534, 256] on p "Add" at bounding box center [1524, 262] width 21 height 15
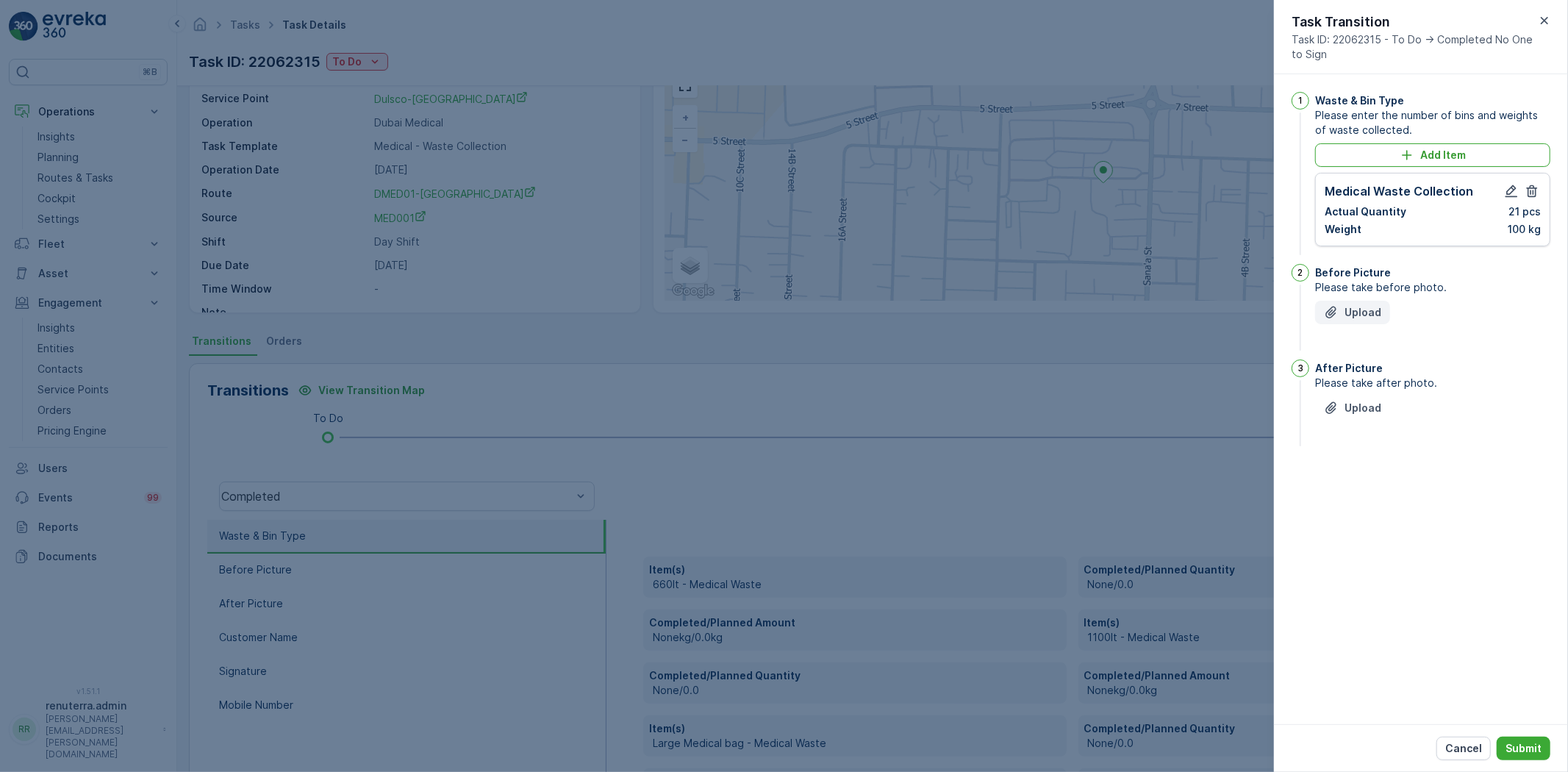
click at [1384, 306] on button "Upload" at bounding box center [1352, 312] width 75 height 23
click at [1363, 476] on p "Upload" at bounding box center [1362, 481] width 37 height 15
click at [1532, 748] on p "Submit" at bounding box center [1523, 748] width 36 height 15
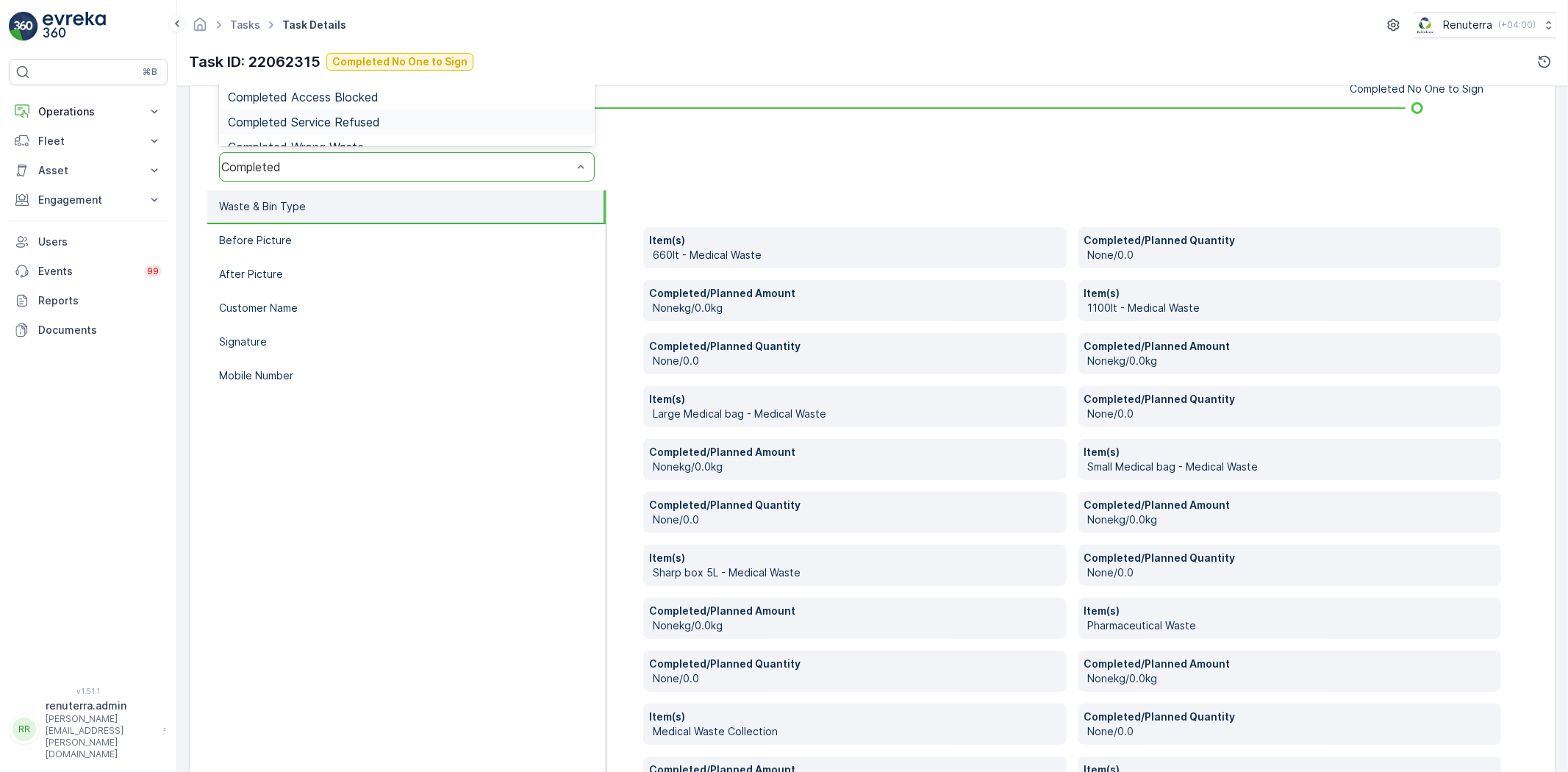
scroll to position [16, 0]
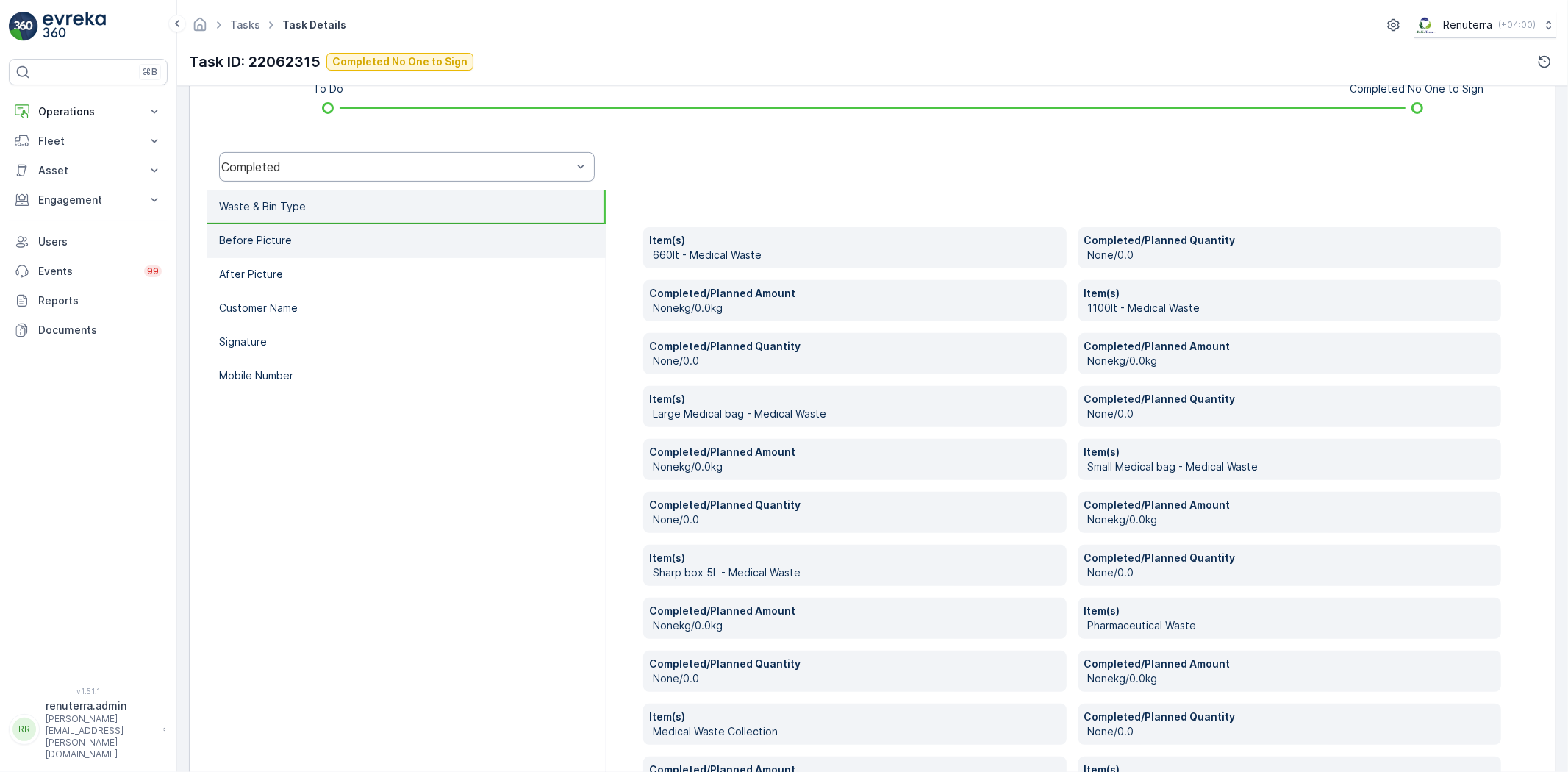
click at [439, 254] on li "Before Picture" at bounding box center [406, 240] width 399 height 33
